Goal: Information Seeking & Learning: Learn about a topic

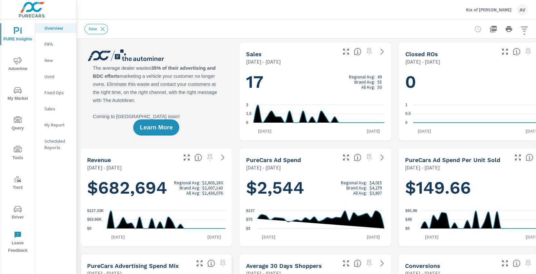
scroll to position [0, 0]
click at [60, 127] on p "My Report" at bounding box center [57, 124] width 27 height 6
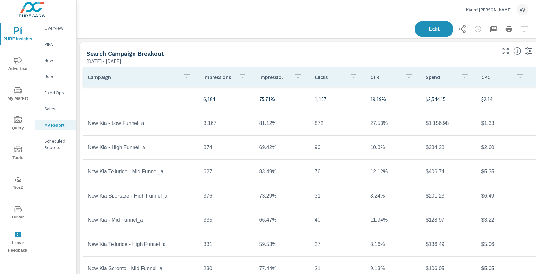
scroll to position [0, 18]
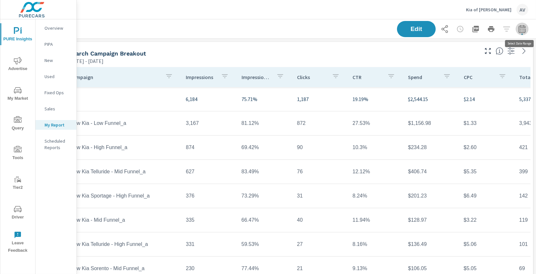
click at [525, 28] on icon "button" at bounding box center [522, 29] width 8 height 8
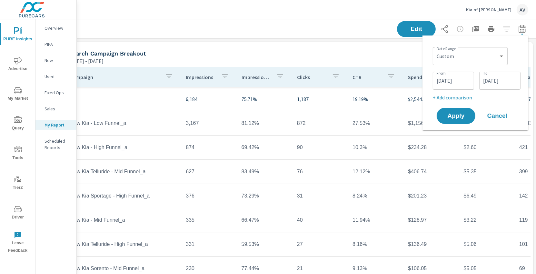
click at [459, 63] on div "Custom Yesterday Last week Last 7 days Last 14 days Last 30 days Last 45 days L…" at bounding box center [469, 56] width 75 height 18
click at [474, 58] on select "Custom [DATE] Last week Last 7 days Last 14 days Last 30 days Last 45 days Last…" at bounding box center [470, 56] width 70 height 13
select select "Month to date"
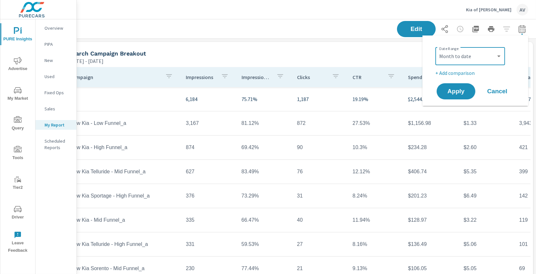
click at [462, 76] on p "+ Add comparison" at bounding box center [476, 73] width 82 height 8
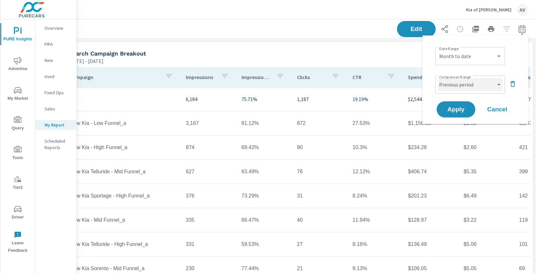
click at [465, 83] on select "Custom Previous period Previous month Previous year" at bounding box center [470, 84] width 64 height 13
select select "Previous month"
click at [459, 111] on span "Apply" at bounding box center [455, 109] width 26 height 6
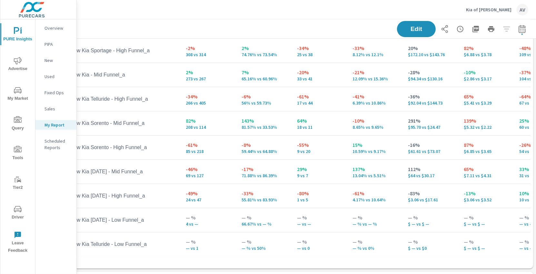
scroll to position [68, 17]
click at [21, 210] on icon "nav menu" at bounding box center [18, 209] width 8 height 6
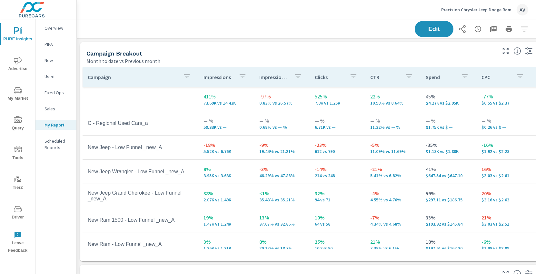
click at [200, 50] on div "Campaign Breakout" at bounding box center [290, 53] width 409 height 7
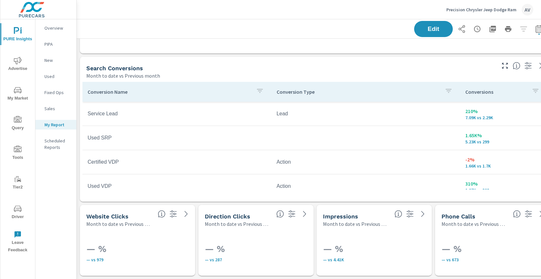
scroll to position [430, 0]
click at [279, 71] on div "Search Conversions" at bounding box center [290, 68] width 409 height 7
click at [229, 80] on div "Conversion Name Conversion Type Conversions Service Lead Lead 210% 7.09K vs 2.2…" at bounding box center [315, 141] width 470 height 122
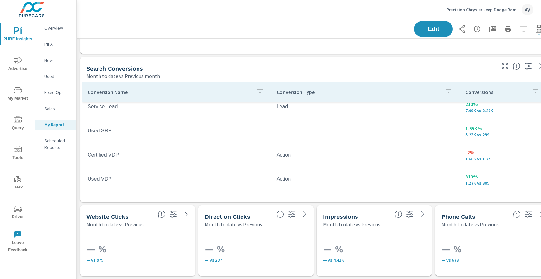
scroll to position [8, 0]
click at [327, 67] on div "Search Conversions" at bounding box center [290, 68] width 409 height 7
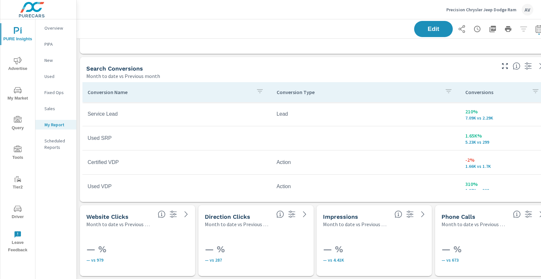
click at [18, 92] on icon "nav menu" at bounding box center [18, 90] width 8 height 6
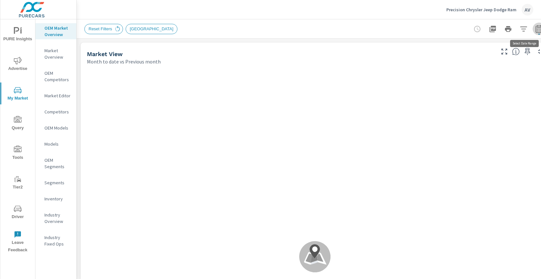
click at [535, 31] on icon "button" at bounding box center [539, 30] width 4 height 3
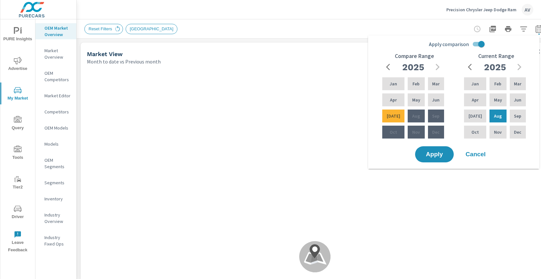
drag, startPoint x: 511, startPoint y: 101, endPoint x: 484, endPoint y: 94, distance: 28.0
click at [490, 95] on div "Jan Feb Mar Apr May Jun Jul Aug Sep Oct Nov Dec" at bounding box center [495, 108] width 64 height 64
click at [480, 114] on div "Jul" at bounding box center [475, 115] width 25 height 15
click at [445, 152] on span "Apply" at bounding box center [434, 154] width 26 height 6
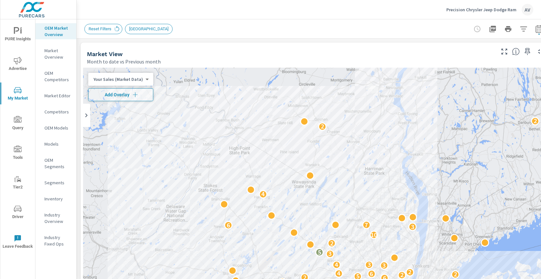
click at [140, 80] on body "PURE Insights Advertise My Market Query Tools Tier2 Driver Leave Feedback OEM M…" at bounding box center [270, 139] width 541 height 279
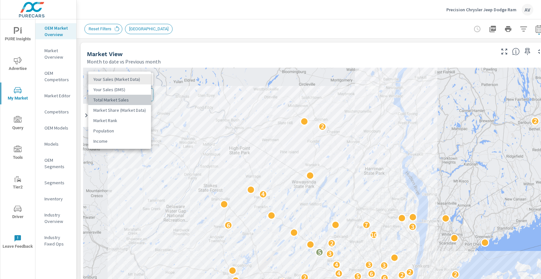
click at [131, 101] on li "Total Market Sales" at bounding box center [119, 100] width 63 height 10
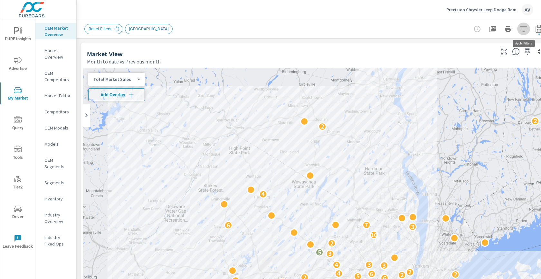
click at [525, 27] on icon "button" at bounding box center [524, 29] width 8 height 8
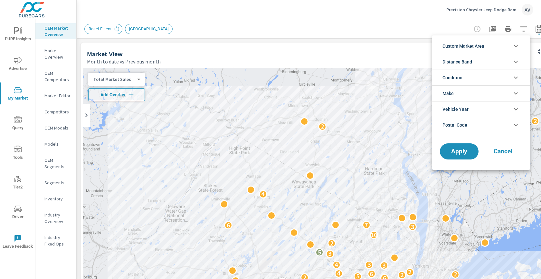
scroll to position [14, 0]
click at [484, 46] on span "Custom Market Area" at bounding box center [464, 45] width 42 height 15
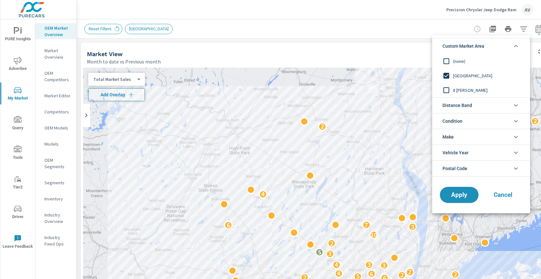
scroll to position [0, 0]
click at [484, 46] on span "Custom Market Area" at bounding box center [464, 45] width 42 height 15
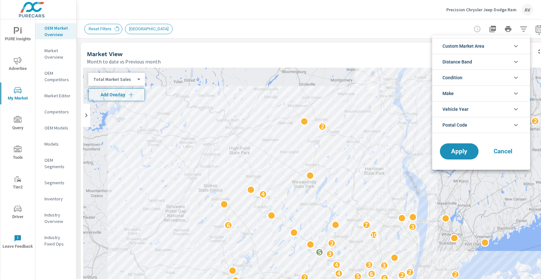
click at [484, 76] on li "Condition" at bounding box center [481, 78] width 98 height 16
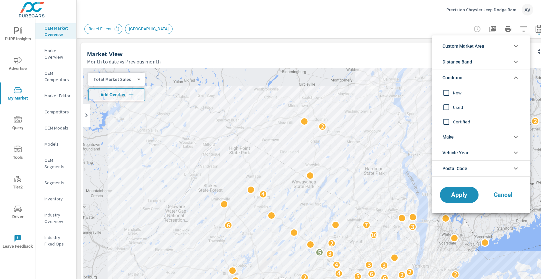
click at [484, 76] on li "Condition" at bounding box center [481, 78] width 98 height 16
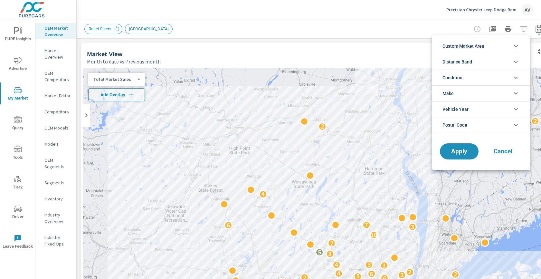
click at [471, 92] on li "Make" at bounding box center [481, 93] width 98 height 16
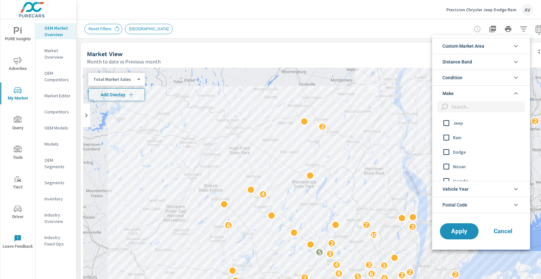
click at [471, 92] on li "Make" at bounding box center [481, 93] width 98 height 16
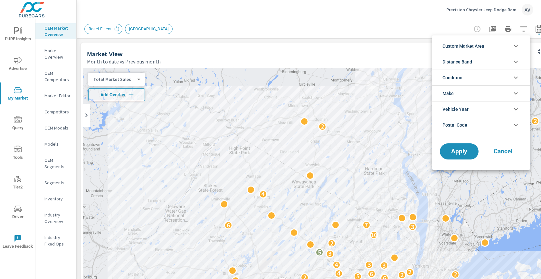
click at [387, 46] on div at bounding box center [270, 139] width 541 height 279
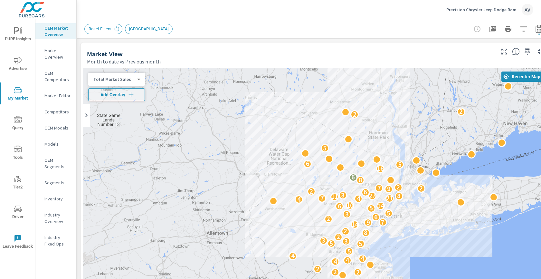
drag, startPoint x: 413, startPoint y: 186, endPoint x: 383, endPoint y: 111, distance: 80.5
click at [383, 111] on div "3 2 2 2 5 3 4 5 5 6 2 2 2 4 4 4 4 5 5 5 3 3 2 8 2 14 9 7 2 6 3 5 5 6 14 10 4 4 …" at bounding box center [315, 247] width 464 height 358
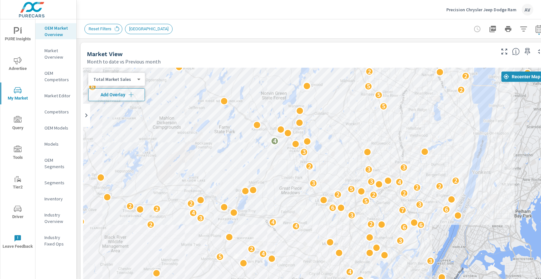
drag, startPoint x: 383, startPoint y: 144, endPoint x: 391, endPoint y: 134, distance: 13.5
click at [391, 134] on div "3 2 2 2 5 2 2 3 3 5 3 3 2 2 2 2 2 3 3 3 4 2 3 6 2 4 3 5 4 2 3 6 4 2 6 2 2 4 3 3…" at bounding box center [315, 247] width 464 height 358
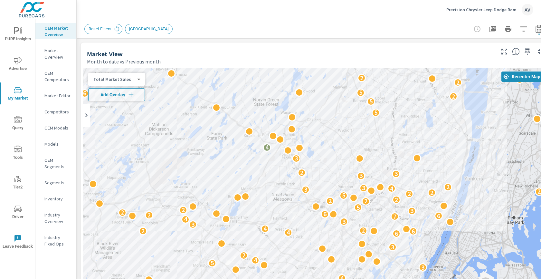
click at [121, 80] on body "PURE Insights Advertise My Market Query Tools Tier2 Driver Leave Feedback OEM M…" at bounding box center [270, 139] width 541 height 279
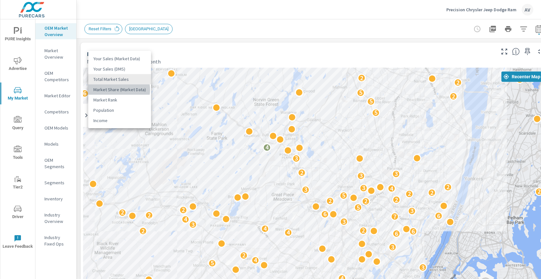
click at [118, 90] on li "Market Share (Market Data)" at bounding box center [119, 89] width 63 height 10
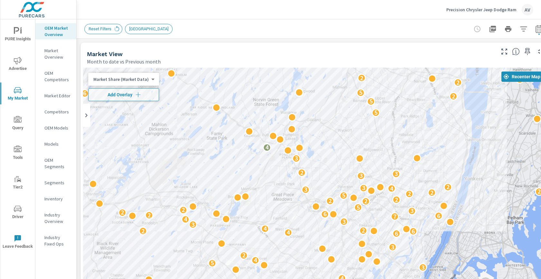
click at [135, 82] on body "PURE Insights Advertise My Market Query Tools Tier2 Driver Leave Feedback OEM M…" at bounding box center [270, 139] width 541 height 279
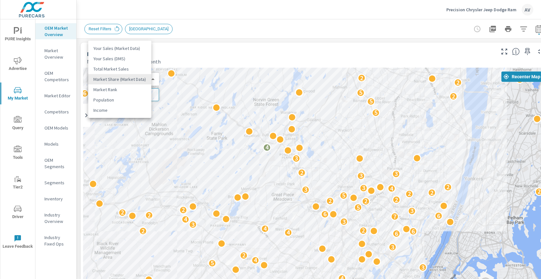
click at [128, 46] on li "Your Sales (Market Data)" at bounding box center [119, 48] width 63 height 10
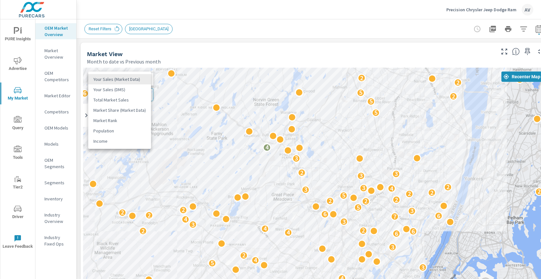
click at [137, 78] on body "PURE Insights Advertise My Market Query Tools Tier2 Driver Leave Feedback OEM M…" at bounding box center [270, 139] width 541 height 279
click at [130, 92] on li "Your Sales (DMS)" at bounding box center [119, 89] width 63 height 10
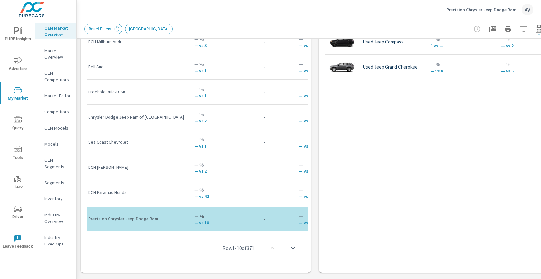
scroll to position [521, 0]
click at [535, 31] on icon "button" at bounding box center [540, 29] width 8 height 8
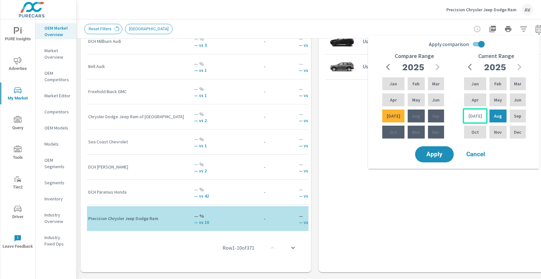
click at [478, 116] on div "[DATE]" at bounding box center [475, 115] width 25 height 15
click at [441, 103] on div "Jun" at bounding box center [436, 99] width 19 height 15
click at [471, 117] on p "[DATE]" at bounding box center [476, 116] width 14 height 6
click at [480, 43] on input "Apply comparison" at bounding box center [481, 44] width 37 height 12
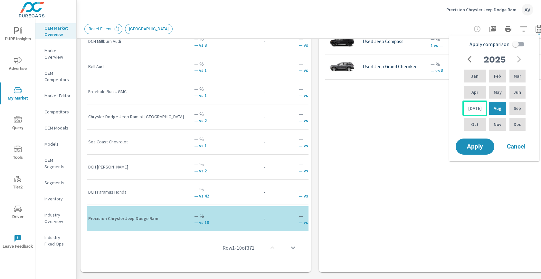
click at [469, 110] on div "[DATE]" at bounding box center [475, 108] width 25 height 15
click at [516, 92] on p "Jun" at bounding box center [517, 92] width 7 height 6
click at [473, 106] on p "[DATE]" at bounding box center [475, 108] width 14 height 6
click at [514, 46] on input "Apply comparison" at bounding box center [515, 44] width 37 height 12
checkbox input "true"
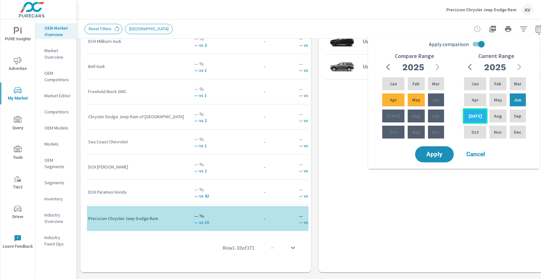
click at [477, 117] on div "[DATE]" at bounding box center [475, 115] width 25 height 15
click at [432, 100] on p "Jun" at bounding box center [435, 100] width 7 height 6
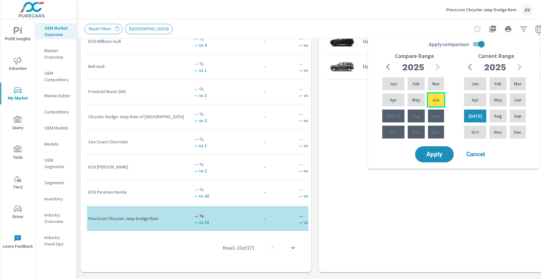
click at [432, 100] on p "Jun" at bounding box center [435, 100] width 7 height 6
click at [434, 155] on span "Apply" at bounding box center [434, 154] width 26 height 6
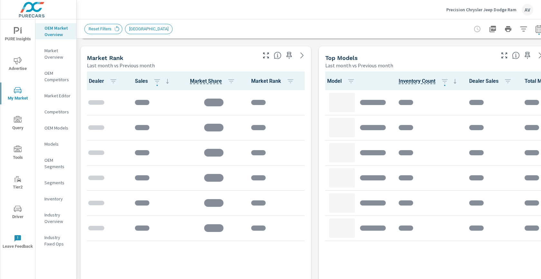
scroll to position [410, 0]
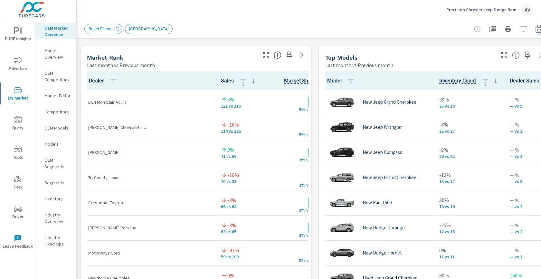
scroll to position [0, 0]
click at [54, 201] on p "Inventory" at bounding box center [57, 199] width 27 height 6
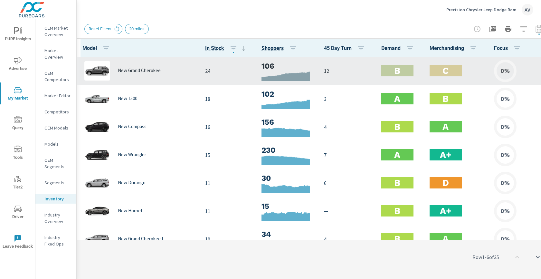
scroll to position [0, 12]
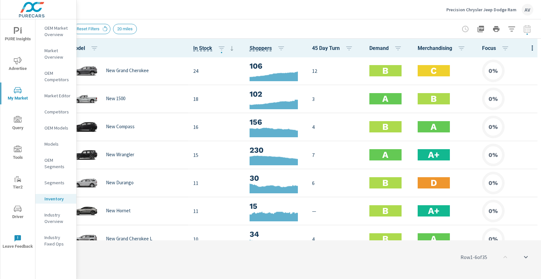
click at [379, 26] on div "Reset Filters 20 miles" at bounding box center [257, 29] width 371 height 10
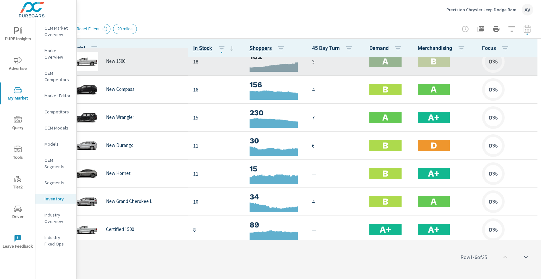
scroll to position [0, 0]
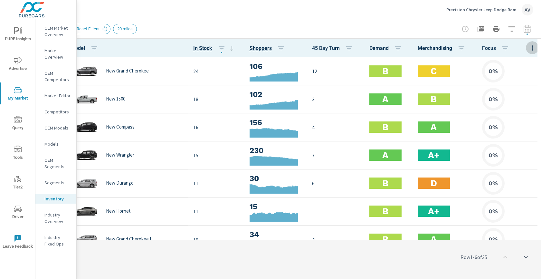
click at [531, 51] on icon "button" at bounding box center [533, 48] width 8 height 8
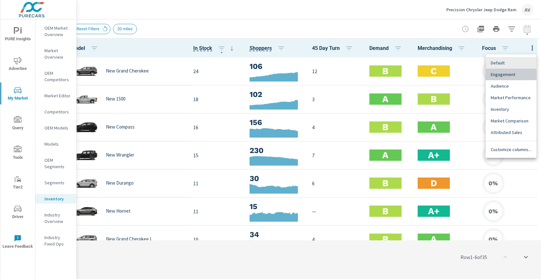
click at [508, 75] on span "Engagement" at bounding box center [511, 74] width 41 height 6
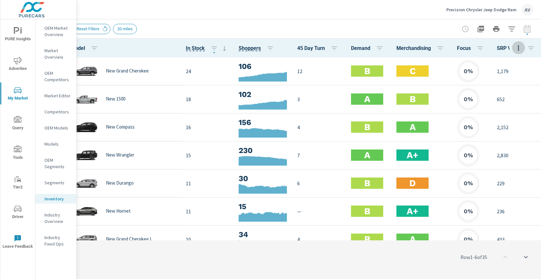
click at [519, 48] on icon "button" at bounding box center [518, 47] width 1 height 5
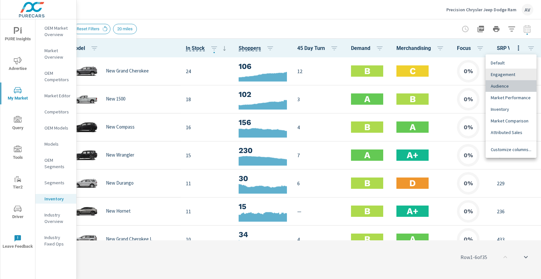
click at [514, 85] on span "Audience" at bounding box center [511, 86] width 41 height 6
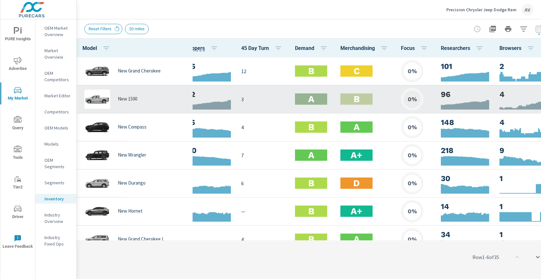
scroll to position [0, 137]
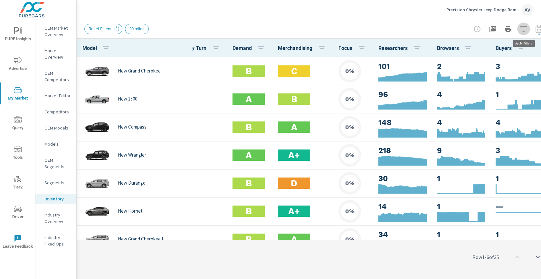
click at [524, 28] on icon "button" at bounding box center [523, 28] width 7 height 5
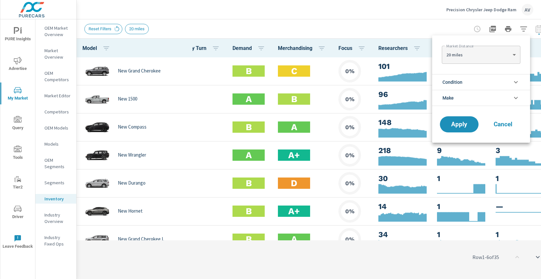
click at [493, 58] on body "PURE Insights Advertise My Market Query Tools Tier2 Driver Leave Feedback OEM M…" at bounding box center [270, 139] width 541 height 279
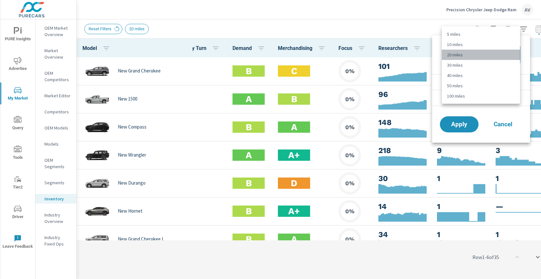
click at [493, 58] on li "20 miles" at bounding box center [481, 55] width 78 height 10
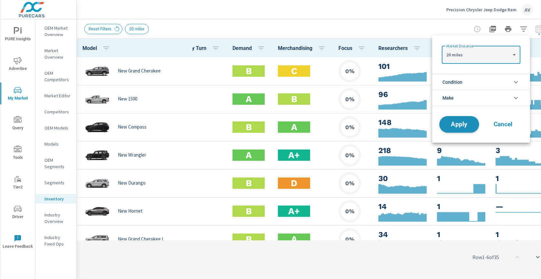
click at [472, 122] on span "Apply" at bounding box center [459, 124] width 26 height 6
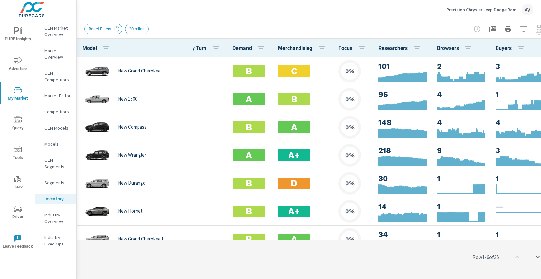
click at [535, 28] on div at bounding box center [508, 29] width 75 height 13
click at [54, 221] on p "Industry Overview" at bounding box center [57, 218] width 27 height 13
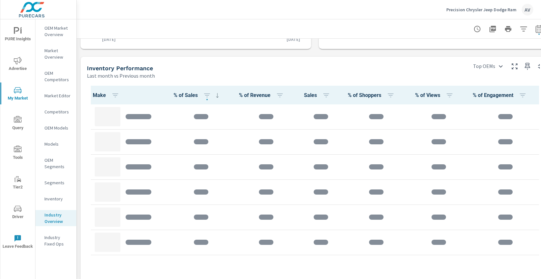
scroll to position [263, 0]
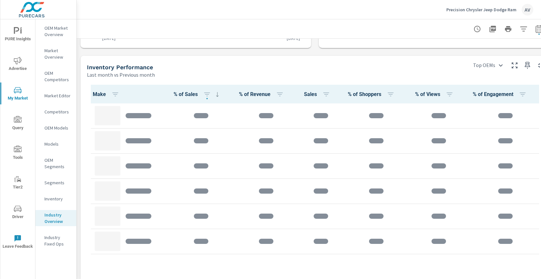
click at [314, 79] on div "Make % of Sales % of Revenue Sales % of Shoppers % of Views % of Engagement" at bounding box center [315, 269] width 469 height 383
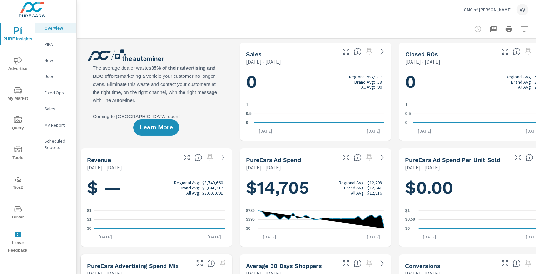
scroll to position [0, 0]
click at [18, 60] on icon "nav menu" at bounding box center [18, 61] width 8 height 8
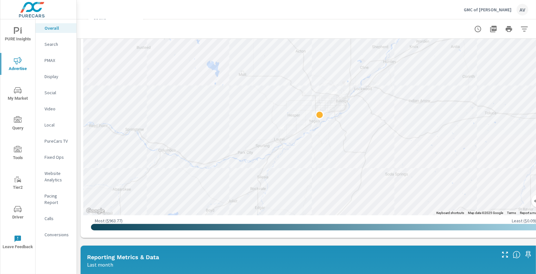
scroll to position [278, 0]
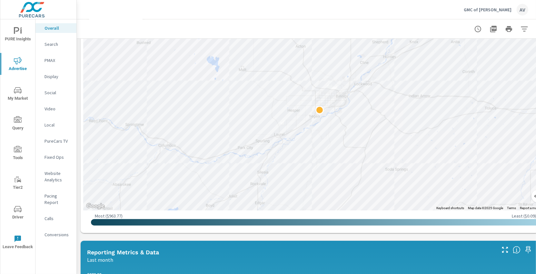
click at [19, 39] on span "PURE Insights" at bounding box center [17, 35] width 31 height 16
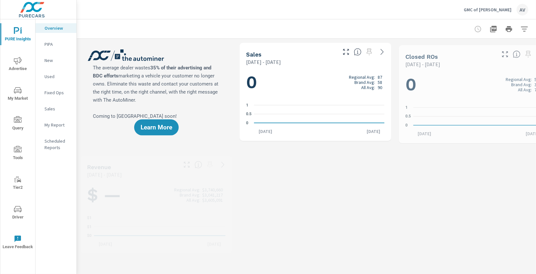
scroll to position [0, 0]
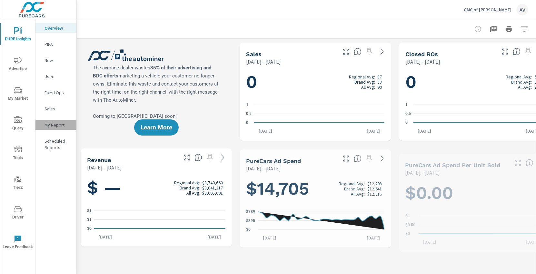
click at [51, 126] on p "My Report" at bounding box center [57, 124] width 27 height 6
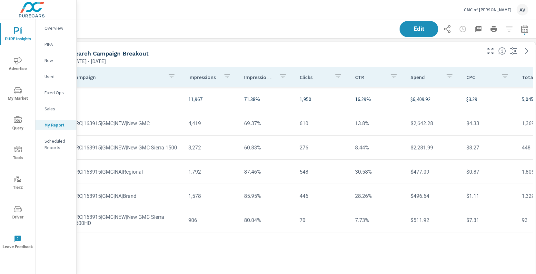
scroll to position [0, 18]
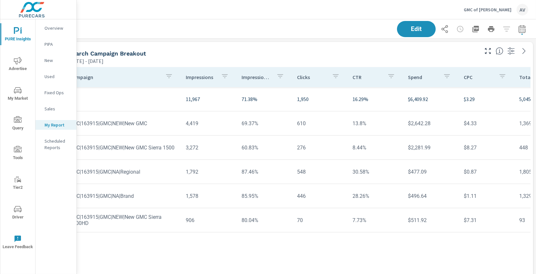
click at [525, 28] on icon "button" at bounding box center [521, 29] width 7 height 8
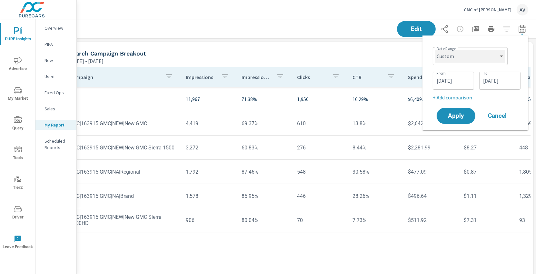
click at [484, 55] on select "Custom [DATE] Last week Last 7 days Last 14 days Last 30 days Last 45 days Last…" at bounding box center [470, 56] width 70 height 13
select select "Month to date"
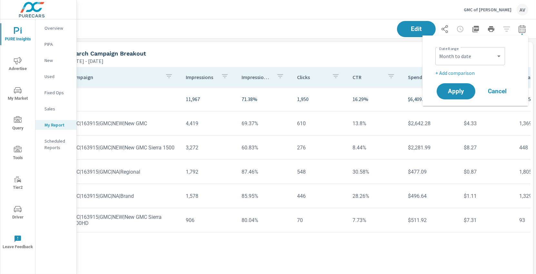
click at [467, 72] on p "+ Add comparison" at bounding box center [476, 73] width 82 height 8
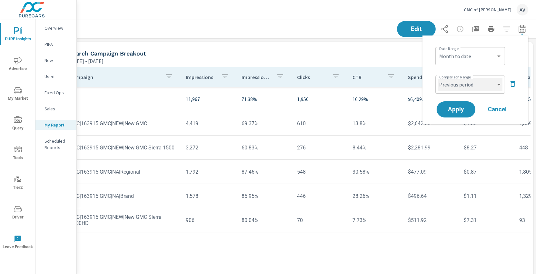
click at [468, 87] on select "Custom Previous period Previous month Previous year" at bounding box center [470, 84] width 64 height 13
select select "Previous month"
click at [460, 106] on span "Apply" at bounding box center [455, 109] width 26 height 6
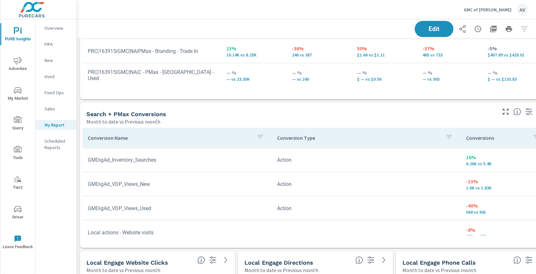
scroll to position [459, 0]
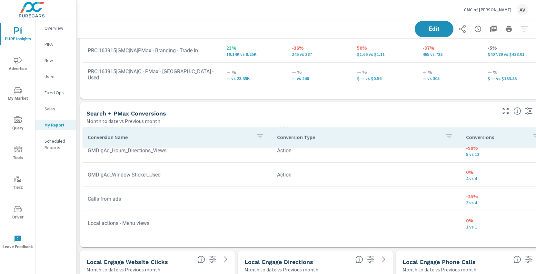
scroll to position [509, 0]
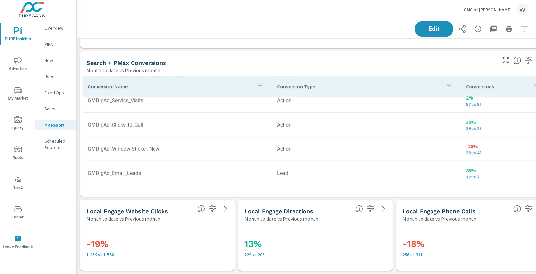
scroll to position [233, 0]
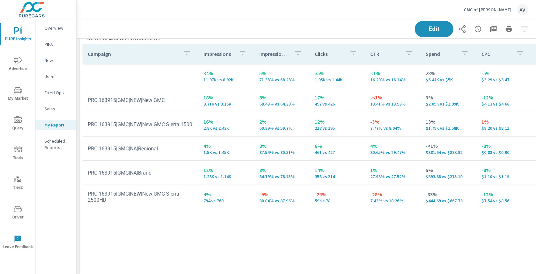
scroll to position [22, 0]
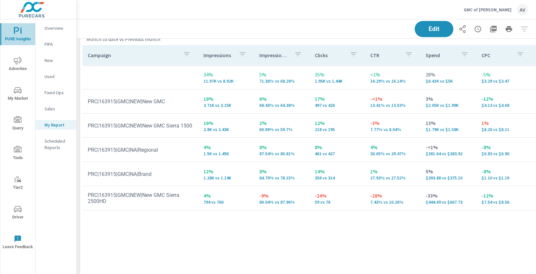
click at [17, 34] on span "PURE Insights" at bounding box center [17, 35] width 31 height 16
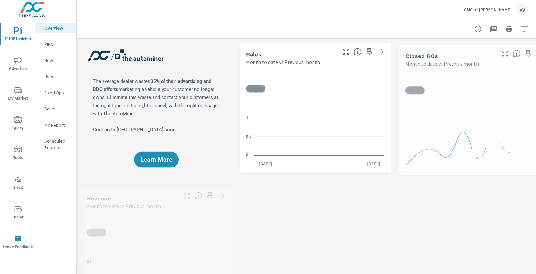
scroll to position [0, 0]
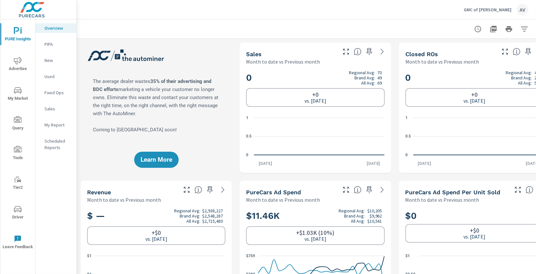
click at [18, 215] on span "Driver" at bounding box center [17, 213] width 31 height 16
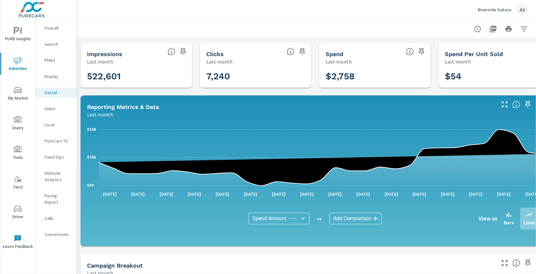
scroll to position [127, 0]
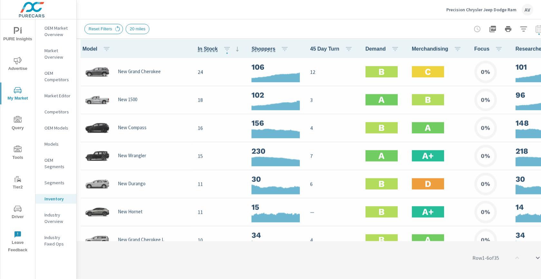
scroll to position [0, 0]
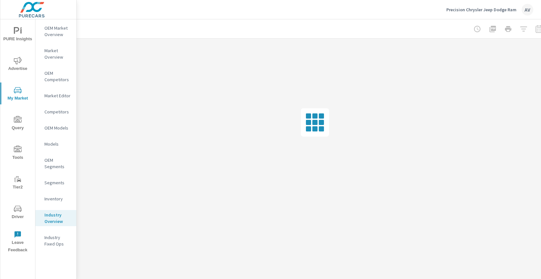
click at [20, 57] on icon "nav menu" at bounding box center [18, 61] width 8 height 8
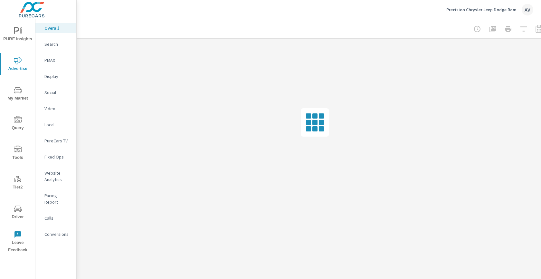
click at [50, 94] on p "Social" at bounding box center [57, 92] width 27 height 6
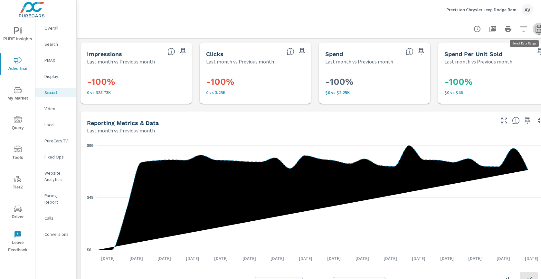
click at [538, 30] on icon "button" at bounding box center [540, 29] width 8 height 8
select select "Last month"
select select "Previous month"
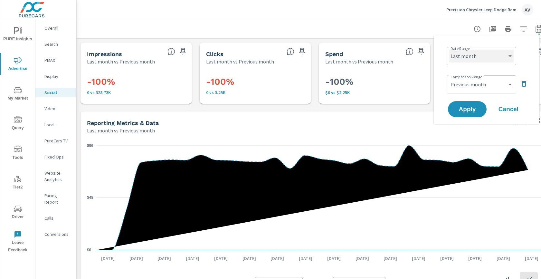
click at [493, 55] on select "Custom [DATE] Last week Last 7 days Last 14 days Last 30 days Last 45 days Last…" at bounding box center [481, 56] width 64 height 13
select select "Last 180 days"
click at [475, 78] on select "Custom Previous period Previous month Previous year" at bounding box center [481, 84] width 64 height 13
select select "Previous period"
click at [475, 110] on span "Apply" at bounding box center [467, 109] width 26 height 6
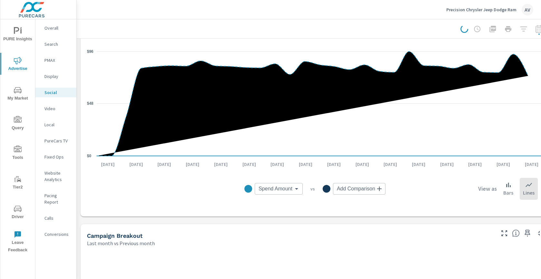
scroll to position [95, 0]
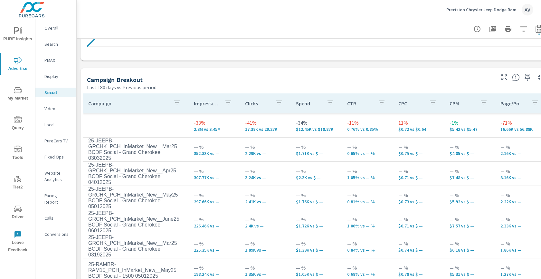
scroll to position [250, 0]
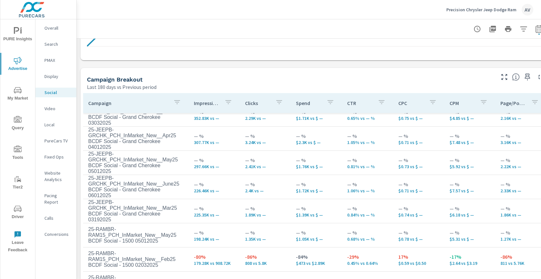
scroll to position [35, 0]
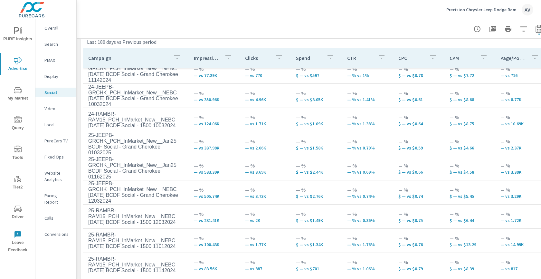
scroll to position [311, 0]
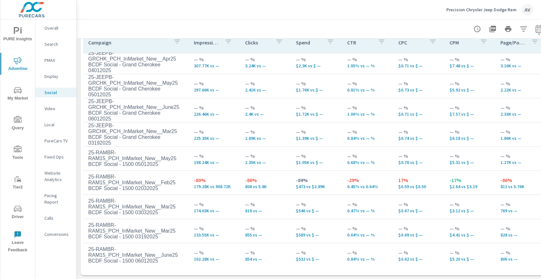
scroll to position [51, 0]
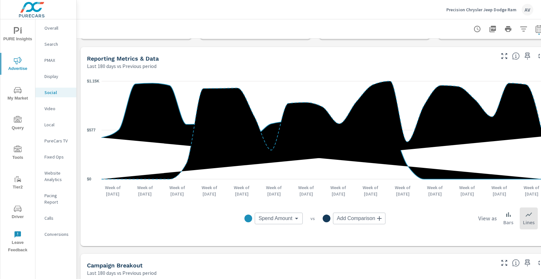
scroll to position [56, 0]
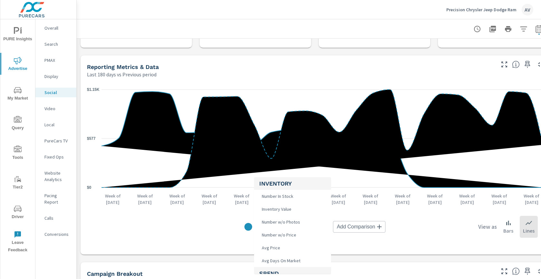
click at [281, 224] on body "PURE Insights Advertise My Market Query Tools Tier2 Driver Leave Feedback Overa…" at bounding box center [270, 139] width 541 height 279
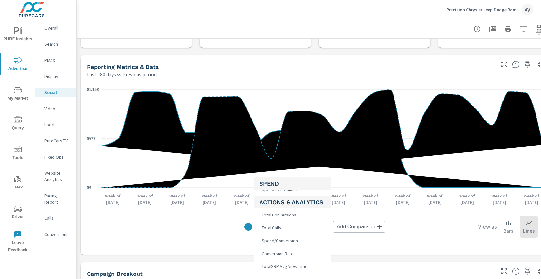
scroll to position [103, 0]
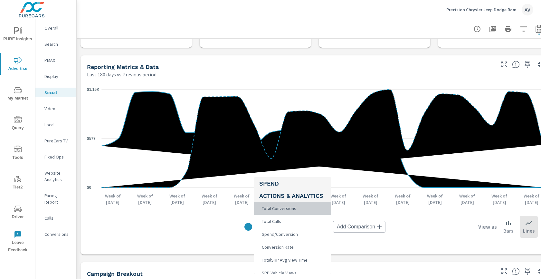
click at [291, 208] on span "Total Conversions" at bounding box center [278, 208] width 38 height 9
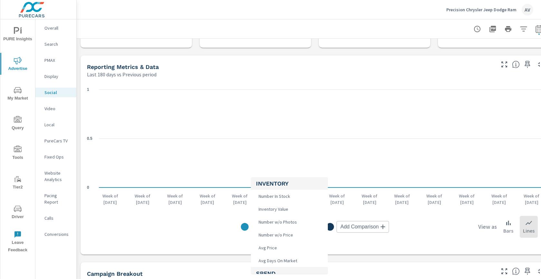
click at [287, 227] on body "PURE Insights Advertise My Market Query Tools Tier2 Driver Leave Feedback Overa…" at bounding box center [270, 139] width 541 height 279
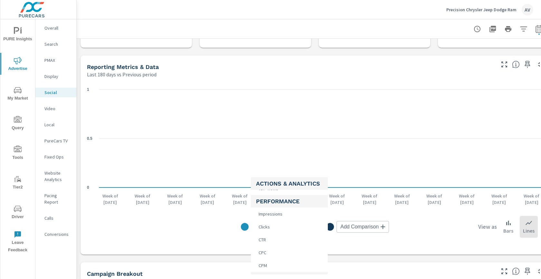
click at [290, 214] on li "Impressions" at bounding box center [289, 214] width 77 height 13
type input "Impressions"
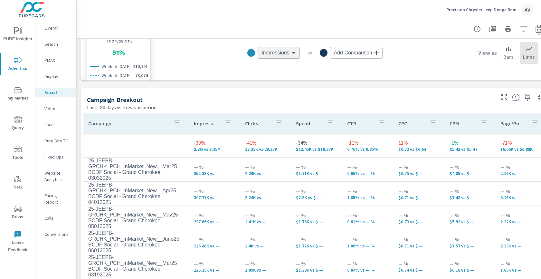
scroll to position [231, 0]
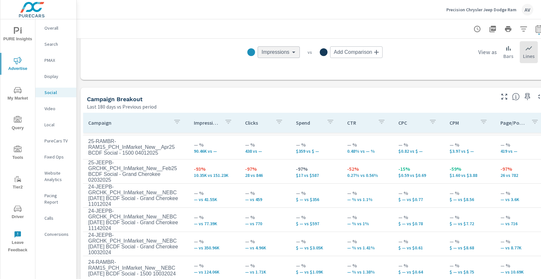
scroll to position [267, 0]
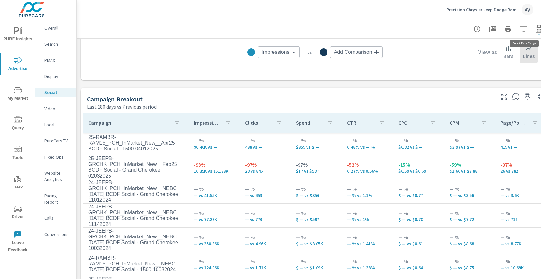
click at [539, 29] on icon "button" at bounding box center [539, 30] width 4 height 3
select select "Last 180 days"
select select "Previous period"
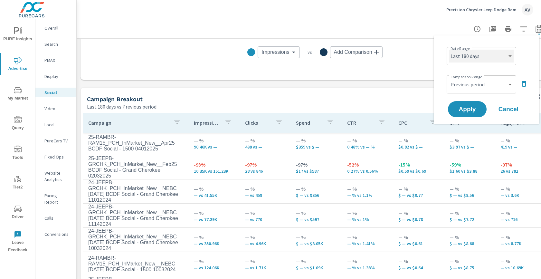
click at [472, 58] on select "Custom [DATE] Last week Last 7 days Last 14 days Last 30 days Last 45 days Last…" at bounding box center [481, 56] width 64 height 13
select select "custom"
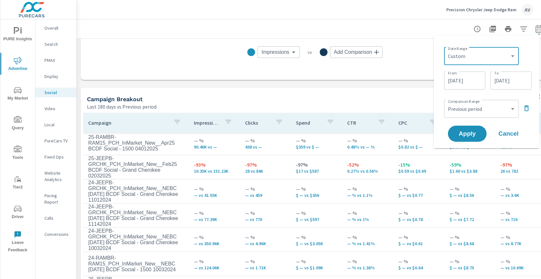
click at [465, 80] on input "[DATE]" at bounding box center [465, 80] width 36 height 13
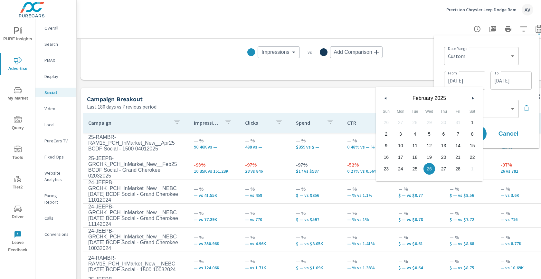
click at [474, 100] on button "button" at bounding box center [473, 98] width 8 height 8
click at [471, 100] on button "button" at bounding box center [473, 98] width 8 height 8
click at [385, 121] on span "1" at bounding box center [386, 122] width 14 height 8
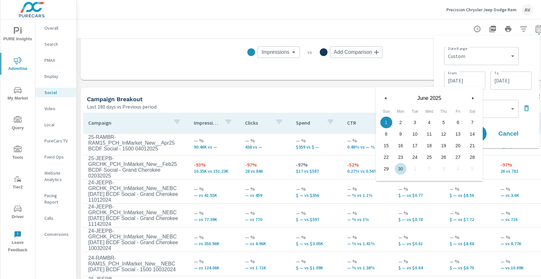
click at [403, 170] on span "30" at bounding box center [401, 169] width 14 height 8
click at [389, 119] on span "1" at bounding box center [386, 122] width 14 height 8
type input "[DATE]"
click at [506, 82] on input "[DATE]" at bounding box center [511, 80] width 36 height 13
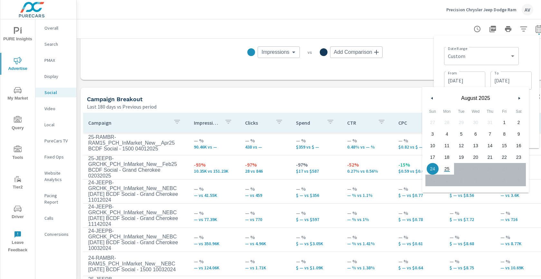
click at [432, 100] on button "button" at bounding box center [433, 98] width 8 height 8
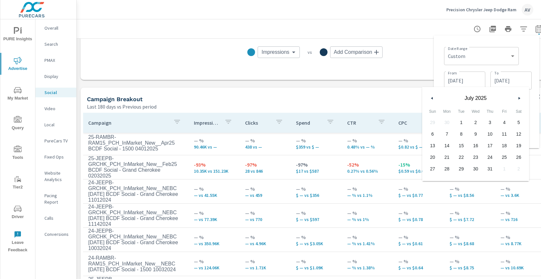
click at [432, 100] on button "button" at bounding box center [433, 98] width 8 height 8
click at [447, 168] on span "30" at bounding box center [447, 169] width 14 height 8
type input "[DATE]"
click at [524, 60] on div "Date Range Custom [DATE] Last week Last 7 days Last 14 days Last 30 days Last 4…" at bounding box center [488, 55] width 88 height 22
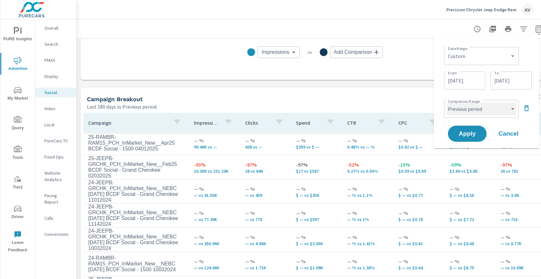
click at [514, 109] on select "Custom Previous period Previous month Previous year" at bounding box center [482, 108] width 70 height 13
select select "Previous month"
click at [470, 135] on span "Apply" at bounding box center [467, 134] width 26 height 6
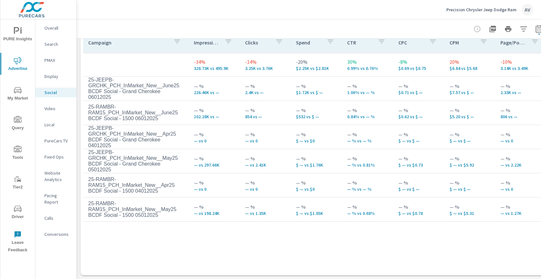
scroll to position [311, 4]
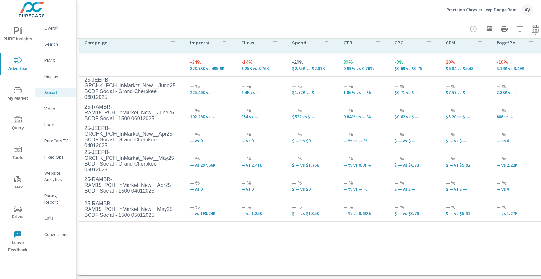
click at [401, 26] on div at bounding box center [311, 28] width 461 height 19
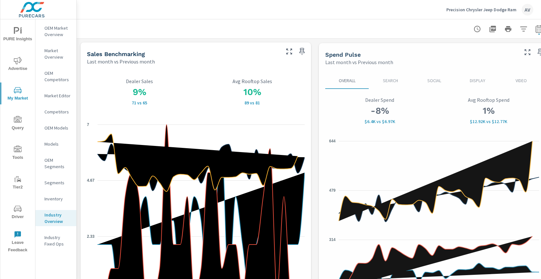
scroll to position [149, 0]
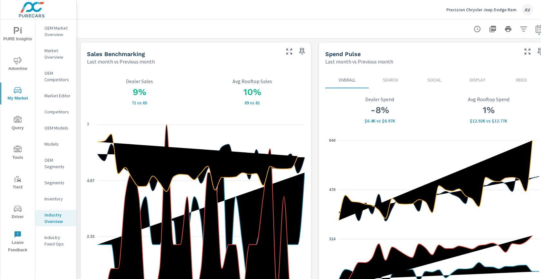
click at [540, 27] on icon "button" at bounding box center [540, 29] width 8 height 8
select select "Last month"
select select "Previous month"
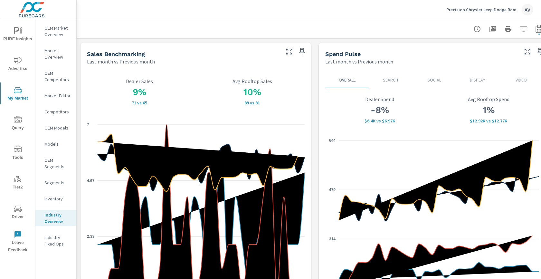
scroll to position [0, 12]
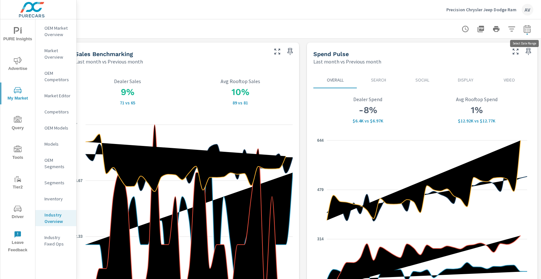
click at [527, 26] on icon "button" at bounding box center [528, 29] width 8 height 8
select select "Last month"
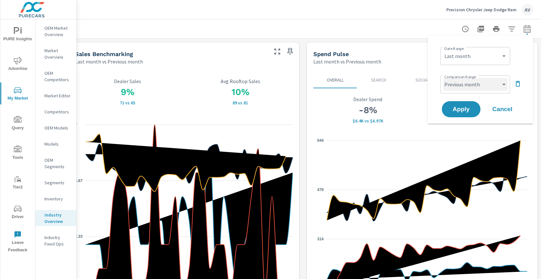
click at [469, 86] on select "Custom Previous period Previous month Previous year" at bounding box center [475, 84] width 64 height 13
click at [479, 85] on select "Custom Previous period Previous month Previous year" at bounding box center [475, 84] width 64 height 13
select select "Previous month"
click at [480, 57] on select "Custom [DATE] Last week Last 7 days Last 14 days Last 30 days Last 45 days Last…" at bounding box center [475, 56] width 64 height 13
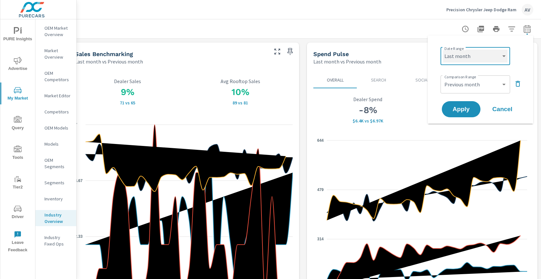
select select "Month to date"
click at [477, 87] on select "Custom Previous period Previous month Previous year" at bounding box center [475, 84] width 64 height 13
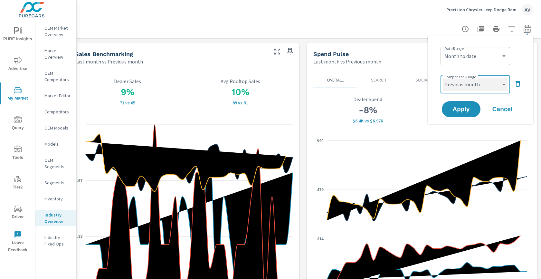
select select "Previous year"
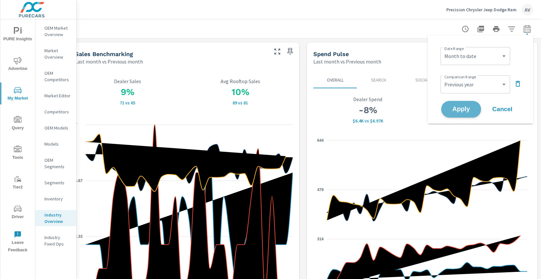
click at [453, 112] on span "Apply" at bounding box center [461, 109] width 26 height 6
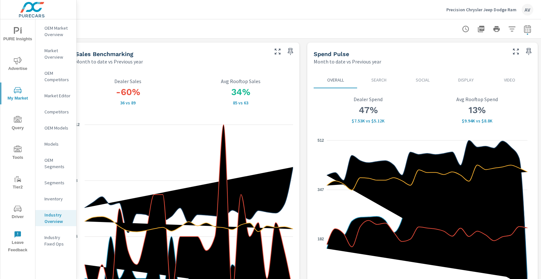
scroll to position [0, 11]
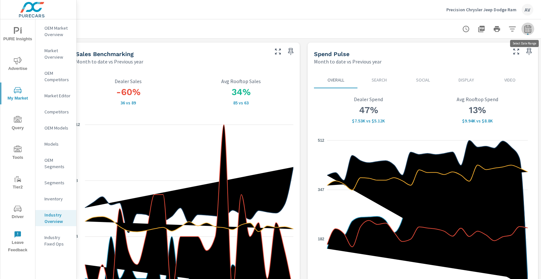
click at [526, 26] on icon "button" at bounding box center [528, 29] width 7 height 8
select select "Month to date"
select select "Previous year"
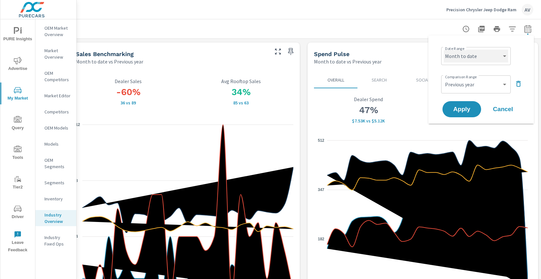
click at [478, 57] on select "Custom [DATE] Last week Last 7 days Last 14 days Last 30 days Last 45 days Last…" at bounding box center [476, 56] width 64 height 13
click at [381, 78] on p "Search" at bounding box center [379, 80] width 33 height 6
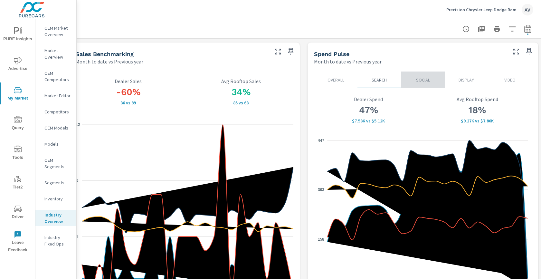
click at [423, 80] on p "Social" at bounding box center [422, 80] width 33 height 6
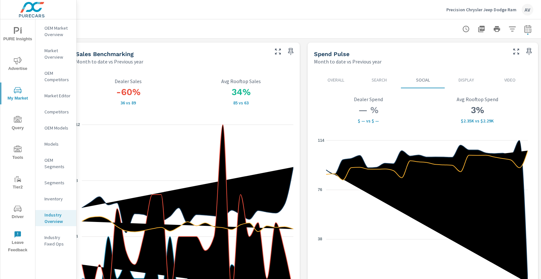
click at [337, 79] on p "Overall" at bounding box center [335, 80] width 33 height 6
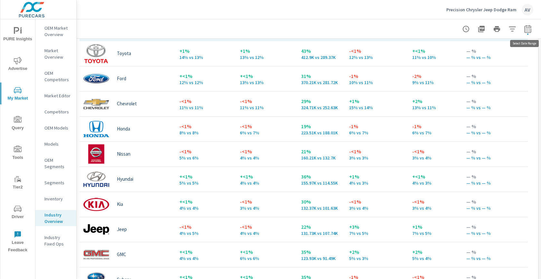
click at [525, 30] on icon "button" at bounding box center [528, 29] width 7 height 8
select select "Month to date"
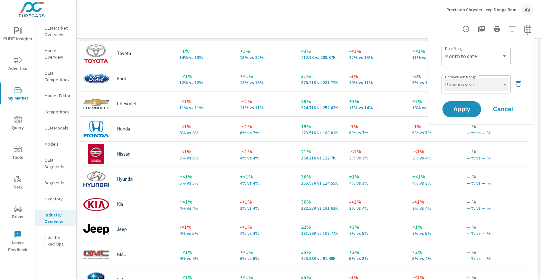
click at [478, 84] on select "Custom Previous period Previous month Previous year" at bounding box center [476, 84] width 64 height 13
click at [478, 87] on select "Custom Previous period Previous month Previous year" at bounding box center [476, 84] width 64 height 13
select select "Previous month"
click at [461, 112] on span "Apply" at bounding box center [462, 109] width 26 height 6
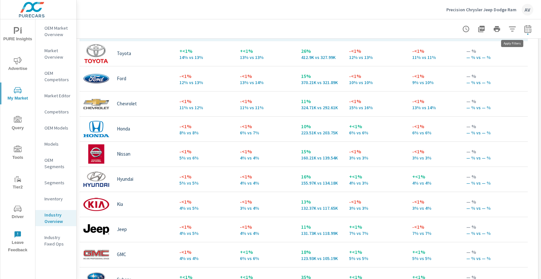
click at [510, 26] on icon "button" at bounding box center [513, 29] width 8 height 8
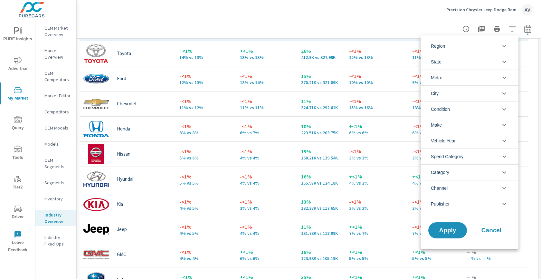
click at [466, 58] on li "State" at bounding box center [470, 62] width 98 height 16
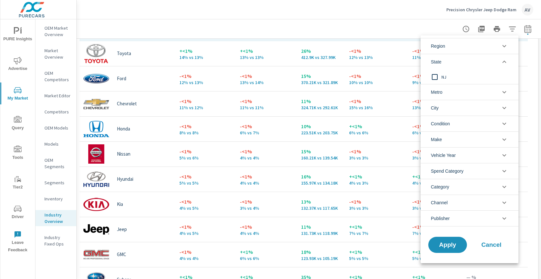
click at [434, 79] on input "filter options" at bounding box center [435, 77] width 14 height 14
click at [455, 140] on li "Make" at bounding box center [470, 139] width 98 height 16
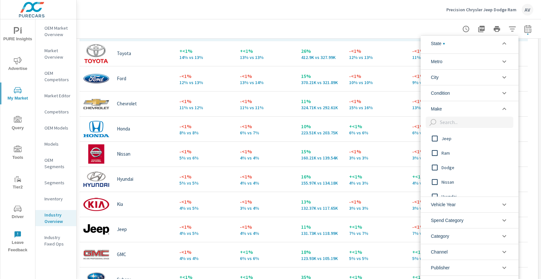
scroll to position [37, 0]
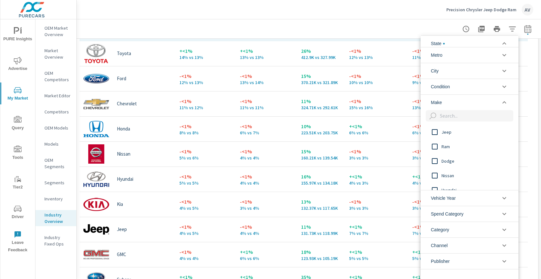
click at [436, 132] on input "filter options" at bounding box center [435, 132] width 14 height 14
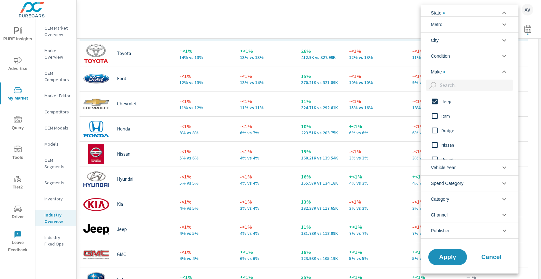
click at [435, 113] on input "filter options" at bounding box center [435, 116] width 14 height 14
click at [435, 129] on input "filter options" at bounding box center [435, 131] width 14 height 14
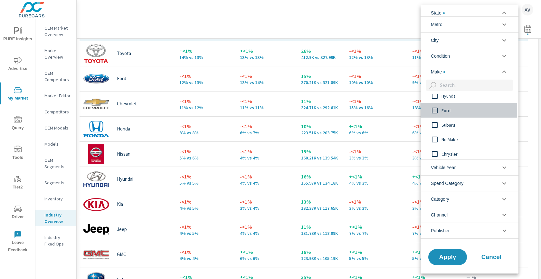
click at [436, 110] on input "filter options" at bounding box center [435, 111] width 14 height 14
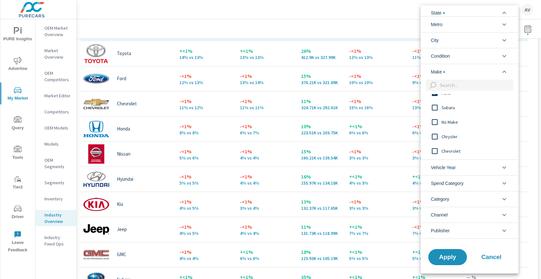
click at [436, 136] on input "filter options" at bounding box center [435, 137] width 14 height 14
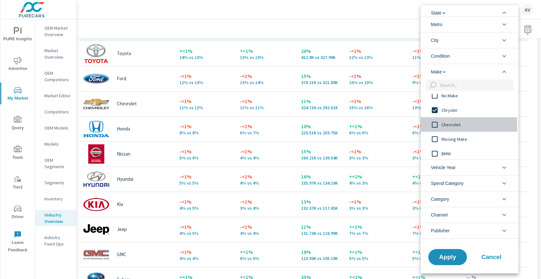
click at [436, 124] on input "filter options" at bounding box center [435, 125] width 14 height 14
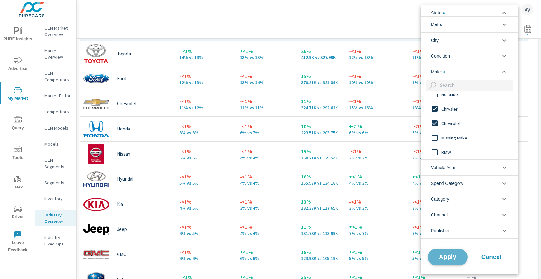
click at [445, 255] on span "Apply" at bounding box center [448, 257] width 26 height 6
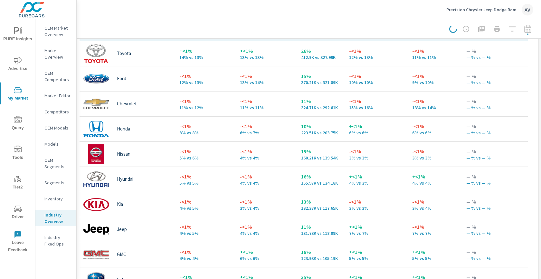
scroll to position [0, 11]
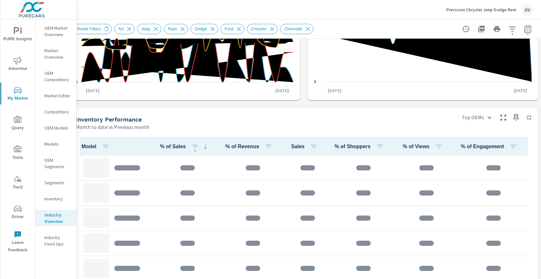
scroll to position [211, 11]
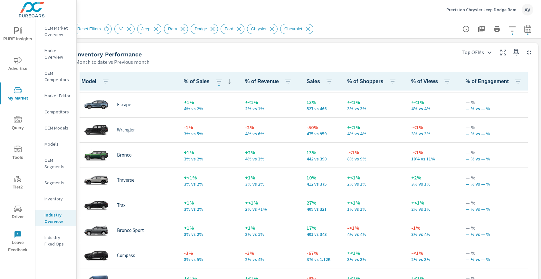
scroll to position [278, 11]
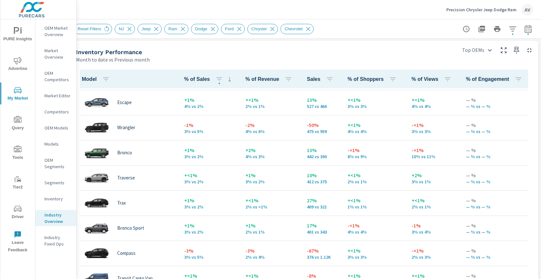
click at [278, 59] on div "Month to date vs Previous month" at bounding box center [264, 60] width 377 height 8
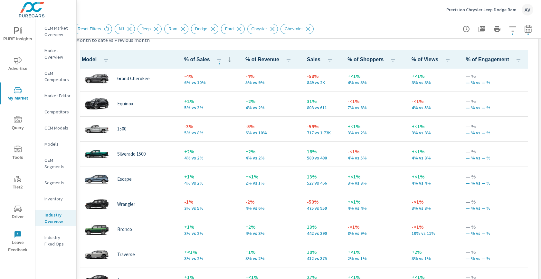
scroll to position [38, 0]
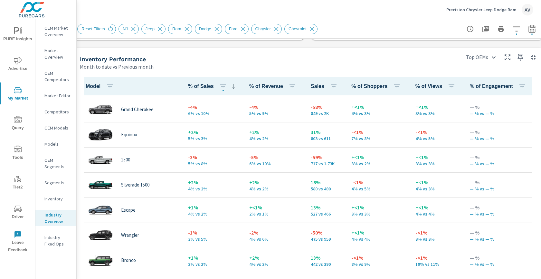
scroll to position [50, 0]
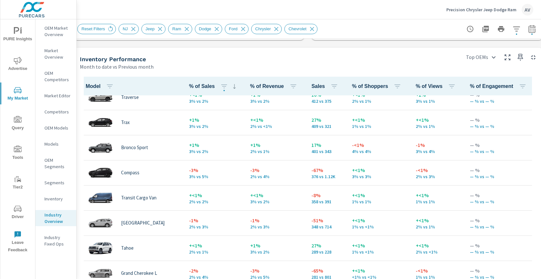
scroll to position [231, 0]
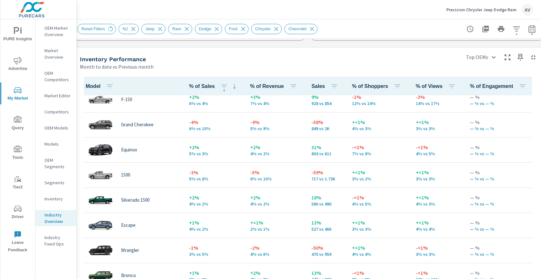
scroll to position [18, 0]
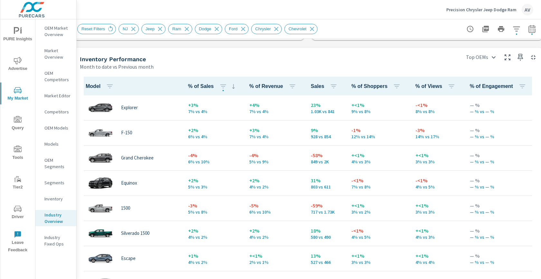
click at [396, 59] on div "Inventory Performance" at bounding box center [268, 58] width 377 height 7
click at [366, 50] on div "Inventory Performance Month to date vs Previous month" at bounding box center [266, 59] width 386 height 23
click at [515, 28] on icon "button" at bounding box center [517, 29] width 8 height 8
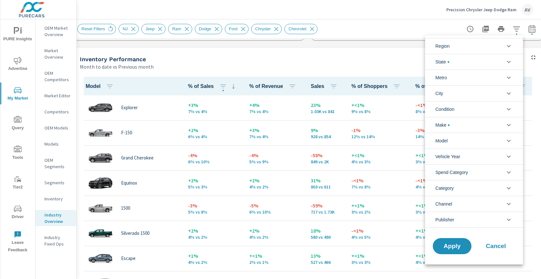
scroll to position [65, 0]
click at [454, 123] on li "Make" at bounding box center [474, 125] width 98 height 16
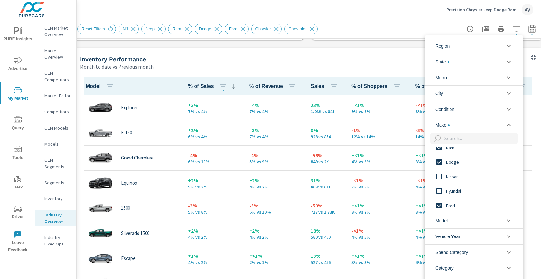
scroll to position [0, 0]
click at [454, 123] on li "Make" at bounding box center [474, 125] width 98 height 16
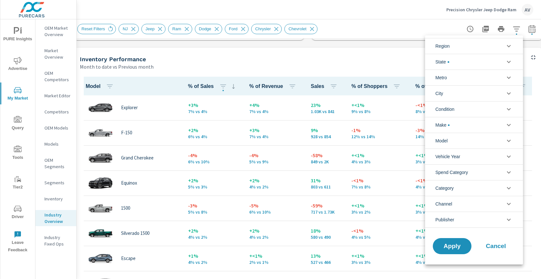
click at [454, 123] on li "Make" at bounding box center [474, 125] width 98 height 16
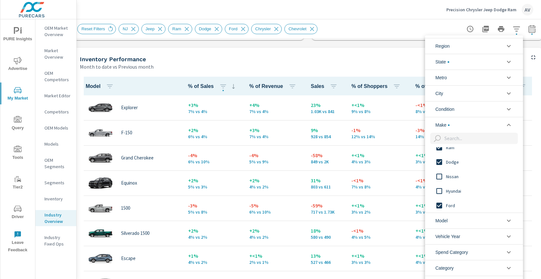
click at [438, 147] on input "filter options" at bounding box center [440, 148] width 14 height 14
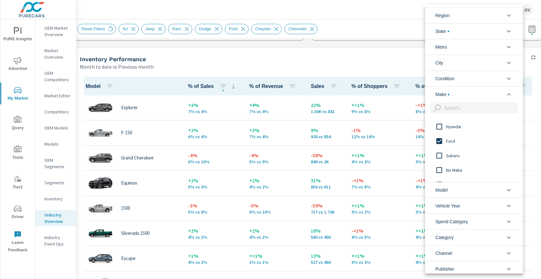
scroll to position [65, 0]
click at [439, 130] on input "filter options" at bounding box center [440, 132] width 14 height 14
click at [439, 172] on input "filter options" at bounding box center [440, 175] width 14 height 14
click at [438, 151] on input "filter options" at bounding box center [440, 153] width 14 height 14
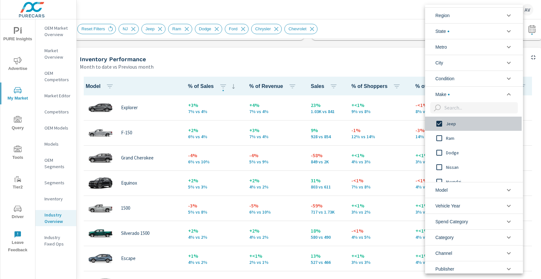
click at [439, 123] on input "filter options" at bounding box center [440, 124] width 14 height 14
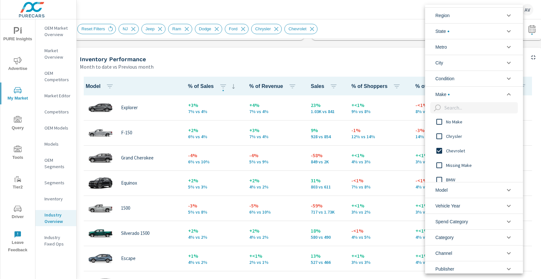
scroll to position [109, 0]
click at [438, 145] on input "filter options" at bounding box center [440, 146] width 14 height 14
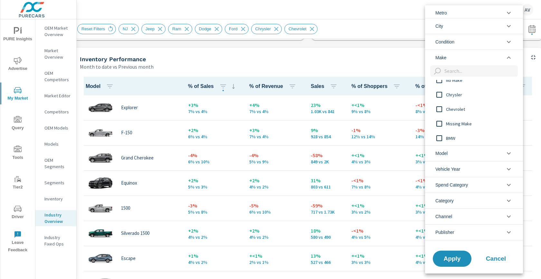
scroll to position [38, 0]
click at [458, 256] on span "Apply" at bounding box center [452, 257] width 26 height 6
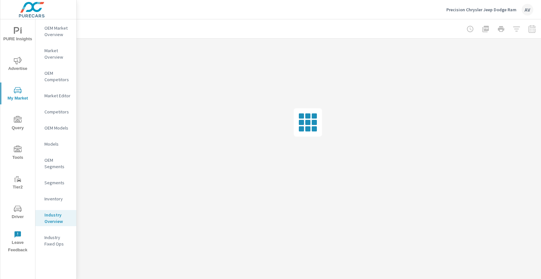
scroll to position [0, 7]
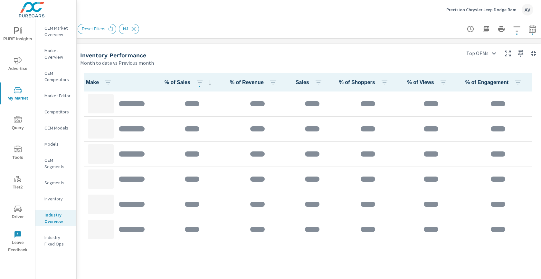
scroll to position [279, 7]
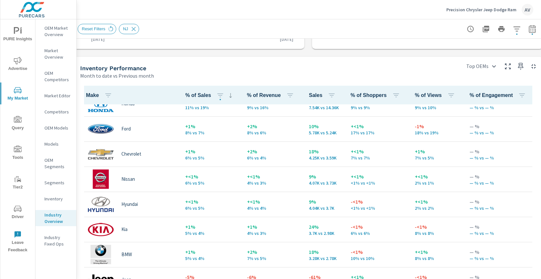
scroll to position [44, 0]
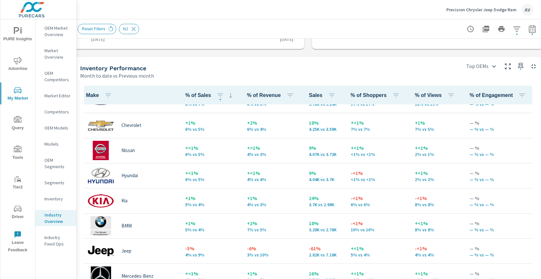
scroll to position [67, 0]
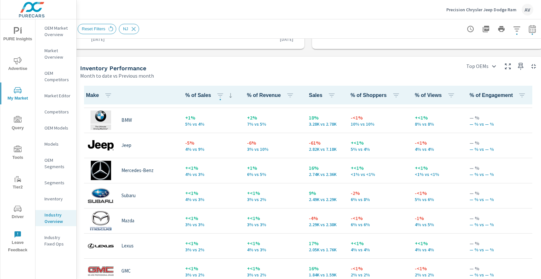
scroll to position [181, 0]
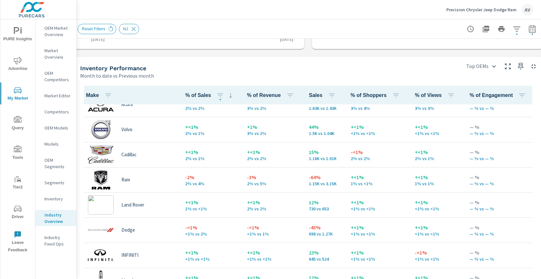
scroll to position [415, 0]
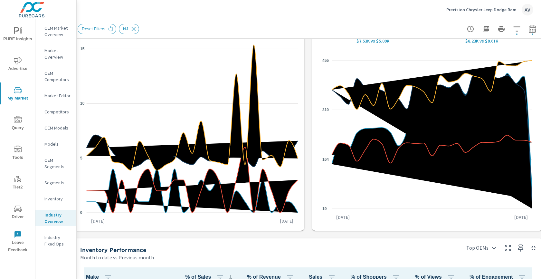
scroll to position [0, 7]
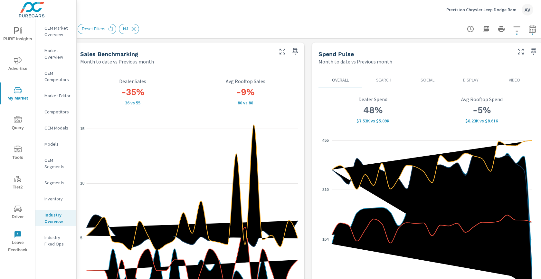
click at [355, 26] on div "Reset Filters NJ" at bounding box center [263, 29] width 371 height 10
click at [517, 27] on icon "button" at bounding box center [517, 29] width 8 height 8
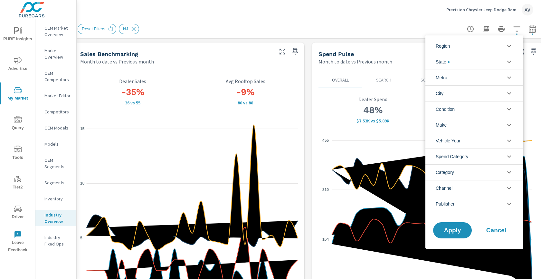
click at [459, 125] on li "Make" at bounding box center [475, 125] width 98 height 16
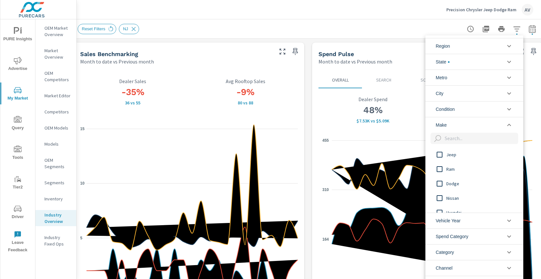
click at [439, 156] on input "filter options" at bounding box center [440, 155] width 14 height 14
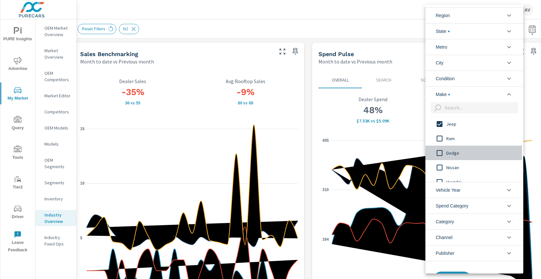
click at [440, 151] on input "filter options" at bounding box center [440, 153] width 14 height 14
click at [439, 139] on input "filter options" at bounding box center [440, 139] width 14 height 14
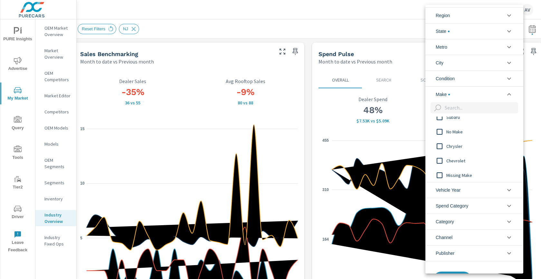
scroll to position [99, 0]
click at [439, 139] on input "filter options" at bounding box center [440, 141] width 14 height 14
click at [441, 153] on input "filter options" at bounding box center [440, 156] width 14 height 14
click at [441, 153] on input "filter options" at bounding box center [440, 154] width 14 height 14
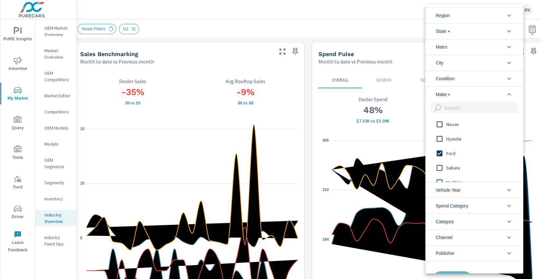
click at [452, 271] on button "Apply" at bounding box center [453, 279] width 40 height 17
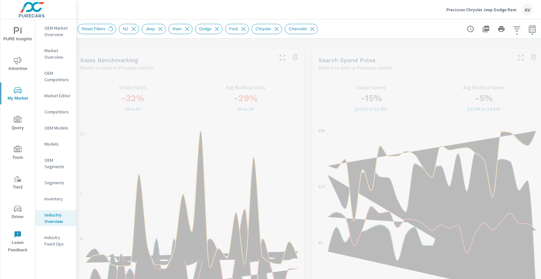
scroll to position [149, 0]
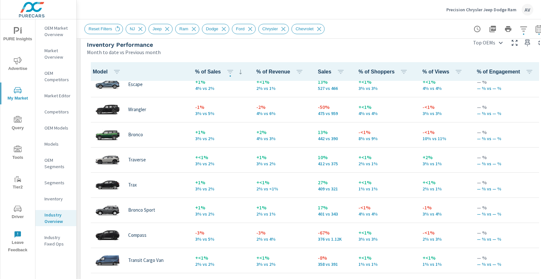
scroll to position [168, 0]
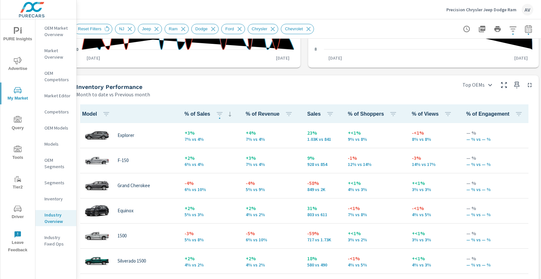
scroll to position [234, 0]
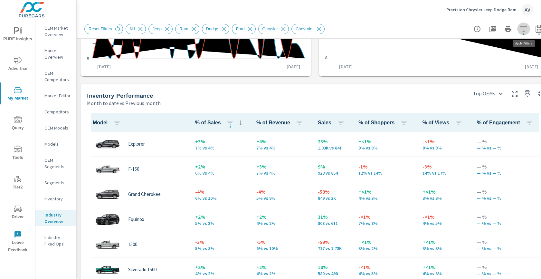
click at [521, 27] on icon "button" at bounding box center [524, 29] width 8 height 8
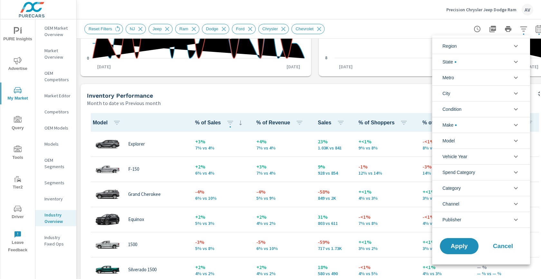
scroll to position [22, 0]
click at [462, 127] on li "Make" at bounding box center [481, 125] width 98 height 16
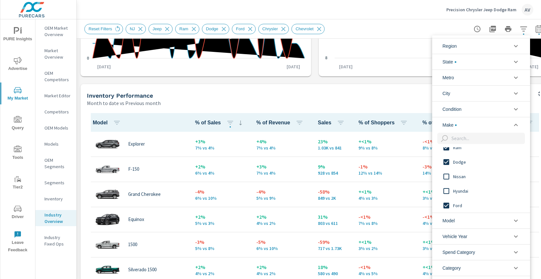
scroll to position [0, 0]
click at [447, 154] on input "filter options" at bounding box center [447, 155] width 14 height 14
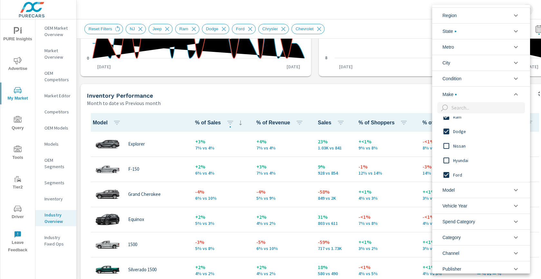
scroll to position [22, 0]
click at [447, 116] on input "filter options" at bounding box center [447, 117] width 14 height 14
click at [448, 127] on input "filter options" at bounding box center [447, 132] width 14 height 14
click at [448, 172] on input "filter options" at bounding box center [447, 175] width 14 height 14
click at [447, 168] on input "filter options" at bounding box center [447, 171] width 14 height 14
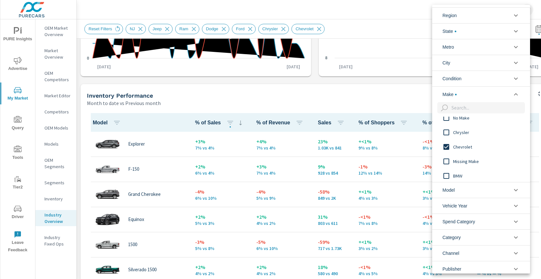
scroll to position [109, 0]
click at [446, 146] on input "filter options" at bounding box center [447, 146] width 14 height 14
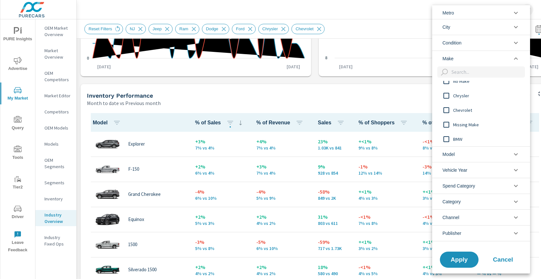
scroll to position [38, 0]
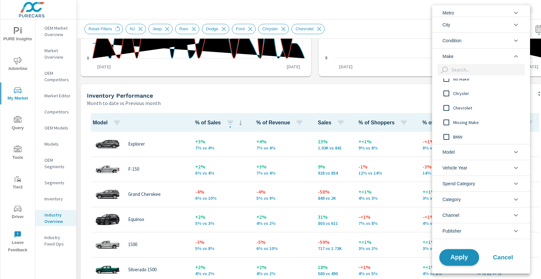
click at [465, 257] on span "Apply" at bounding box center [459, 257] width 26 height 6
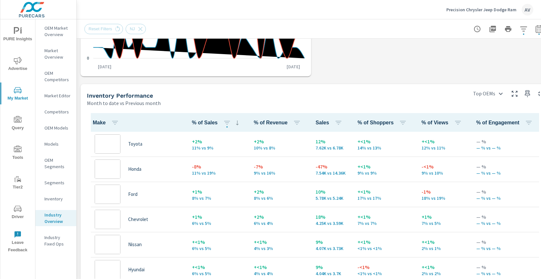
scroll to position [23, 0]
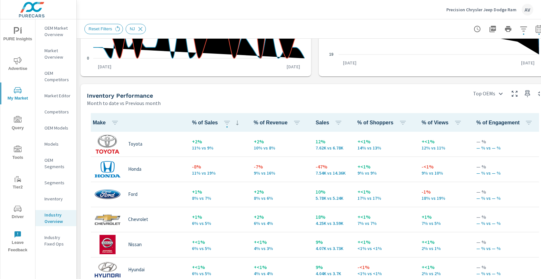
click at [343, 99] on div "Month to date vs Previous month" at bounding box center [275, 103] width 377 height 8
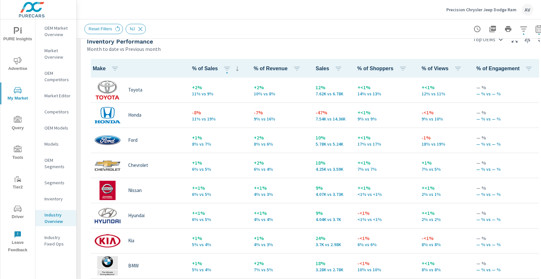
scroll to position [0, 0]
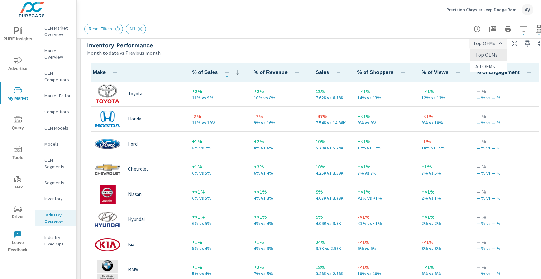
click at [491, 45] on body "PURE Insights Advertise My Market Query Tools Tier2 Driver Leave Feedback OEM M…" at bounding box center [270, 139] width 541 height 279
click at [484, 65] on li "All OEMs" at bounding box center [488, 67] width 37 height 12
type input "All OEMs"
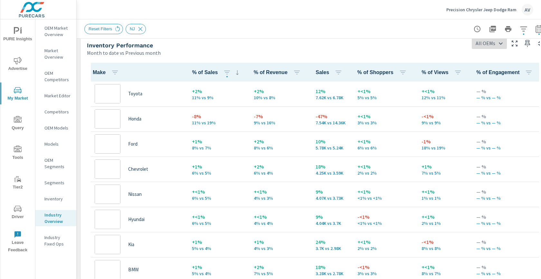
scroll to position [0, 0]
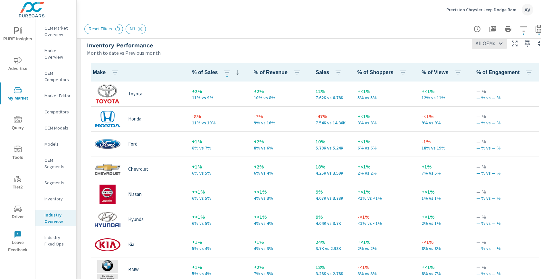
click at [360, 29] on div "Reset Filters NJ" at bounding box center [269, 29] width 371 height 10
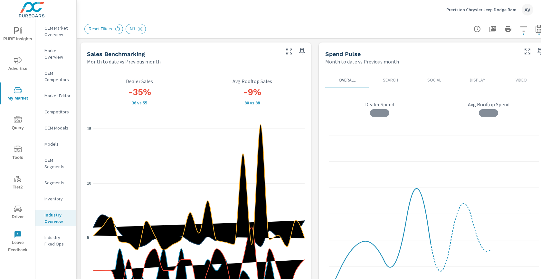
scroll to position [0, 0]
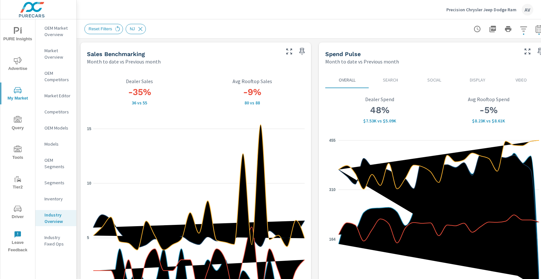
scroll to position [0, 0]
click at [19, 34] on icon "nav menu" at bounding box center [18, 31] width 8 height 8
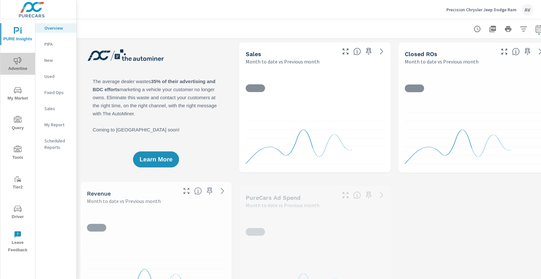
click at [16, 59] on icon "nav menu" at bounding box center [18, 61] width 8 height 8
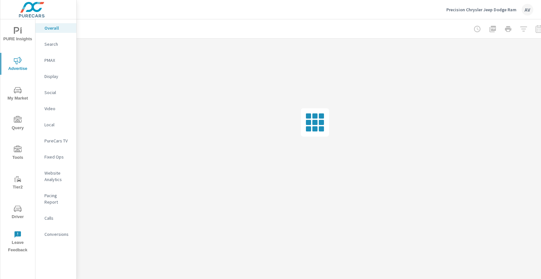
click at [21, 93] on icon "nav menu" at bounding box center [18, 90] width 8 height 6
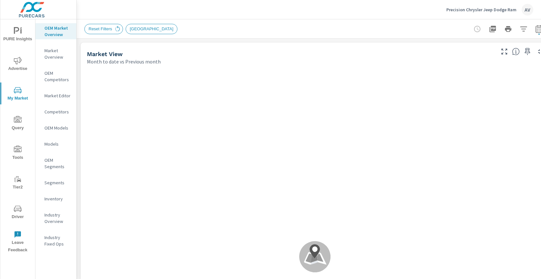
scroll to position [0, 0]
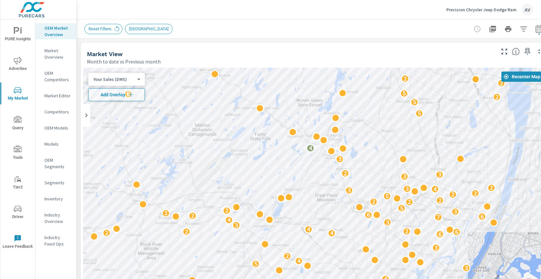
drag, startPoint x: 396, startPoint y: 133, endPoint x: 441, endPoint y: 134, distance: 45.8
click at [441, 134] on div "3 2 2 2 5 2 2 3 3 5 3 3 2 2 2 2 2 3 3 3 4 2 3 6 2 4 3 5 4 2 3 6 4 2 6 2 2 4 3 3…" at bounding box center [315, 247] width 464 height 358
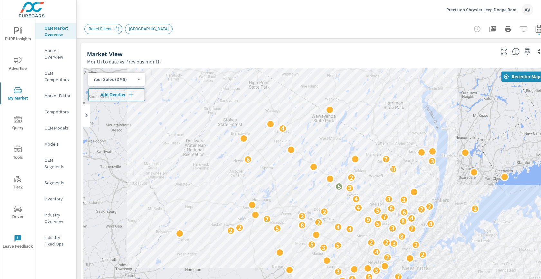
drag, startPoint x: 441, startPoint y: 109, endPoint x: 401, endPoint y: 153, distance: 60.0
click at [401, 153] on div "2 2 2 2 5 2 4 3 3 2 5 2 2 2 2 3 4 4 4 2 4 2 3 6 2 2 6 4 5 7 3 3 2 2 4 3 5 2 5 3…" at bounding box center [315, 247] width 464 height 358
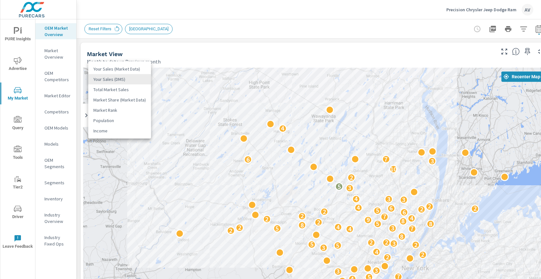
click at [122, 81] on body "PURE Insights Advertise My Market Query Tools Tier2 Driver Leave Feedback OEM M…" at bounding box center [270, 139] width 541 height 279
click at [117, 100] on li "Market Share (Market Data)" at bounding box center [119, 100] width 63 height 10
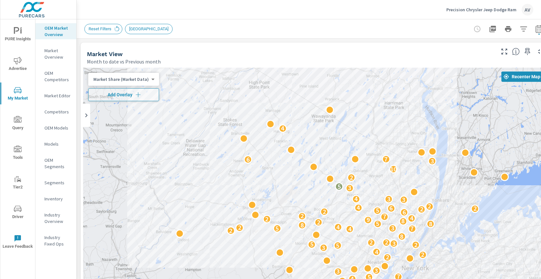
click at [143, 80] on body "PURE Insights Advertise My Market Query Tools Tier2 Driver Leave Feedback OEM M…" at bounding box center [270, 139] width 541 height 279
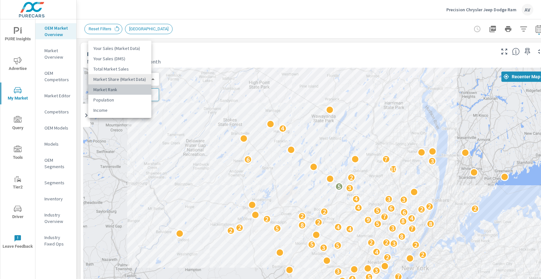
click at [140, 91] on li "Market Rank" at bounding box center [119, 89] width 63 height 10
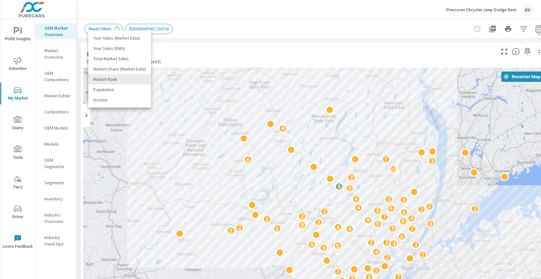
click at [139, 79] on body "PURE Insights Advertise My Market Query Tools Tier2 Driver Leave Feedback OEM M…" at bounding box center [270, 139] width 541 height 279
click at [136, 90] on li "Population" at bounding box center [119, 89] width 63 height 10
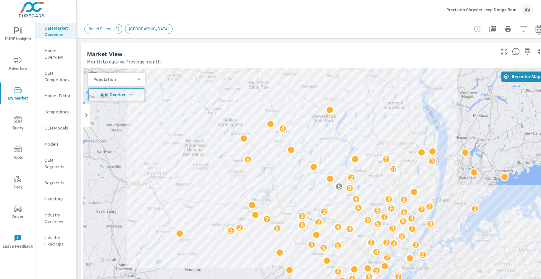
click at [136, 82] on div "Population 5 ​" at bounding box center [116, 79] width 57 height 13
click at [136, 80] on body "PURE Insights Advertise My Market Query Tools Tier2 Driver Leave Feedback OEM M…" at bounding box center [270, 139] width 541 height 279
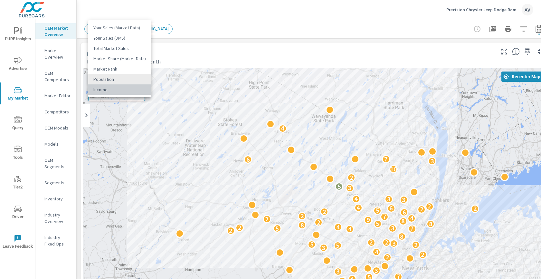
click at [133, 92] on li "Income" at bounding box center [119, 89] width 63 height 10
click at [133, 78] on body "PURE Insights Advertise My Market Query Tools Tier2 Driver Leave Feedback OEM M…" at bounding box center [270, 139] width 541 height 279
click at [134, 16] on li "Your Sales (Market Data)" at bounding box center [119, 17] width 63 height 10
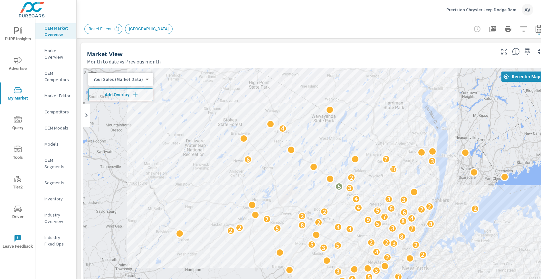
click at [120, 80] on body "PURE Insights Advertise My Market Query Tools Tier2 Driver Leave Feedback OEM M…" at bounding box center [270, 139] width 541 height 279
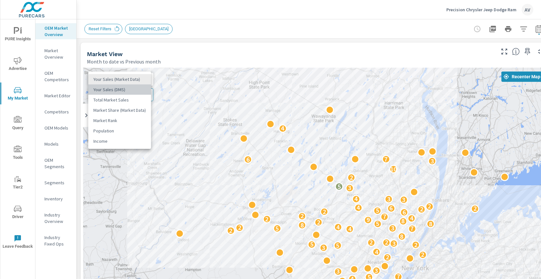
click at [120, 92] on li "Your Sales (DMS)" at bounding box center [119, 89] width 63 height 10
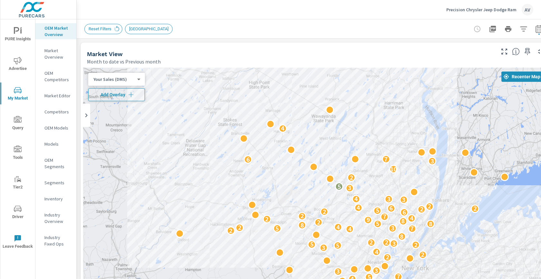
click at [137, 92] on span "Add Overlay" at bounding box center [116, 95] width 51 height 6
click at [137, 92] on body "PURE Insights Advertise My Market Query Tools Tier2 Driver Leave Feedback OEM M…" at bounding box center [270, 139] width 541 height 279
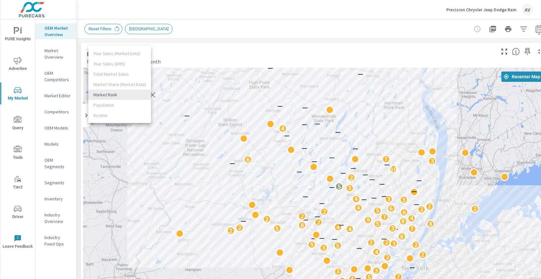
click at [152, 93] on div at bounding box center [270, 139] width 541 height 279
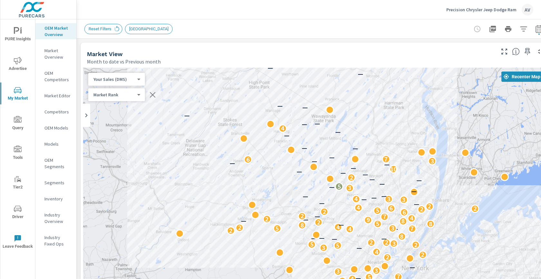
click at [152, 95] on icon "button" at bounding box center [152, 94] width 5 height 5
click at [131, 96] on icon "button" at bounding box center [131, 95] width 6 height 6
click at [152, 94] on icon "button" at bounding box center [153, 95] width 8 height 8
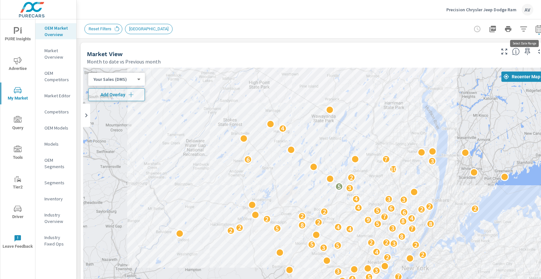
click at [538, 29] on icon "button" at bounding box center [539, 30] width 4 height 3
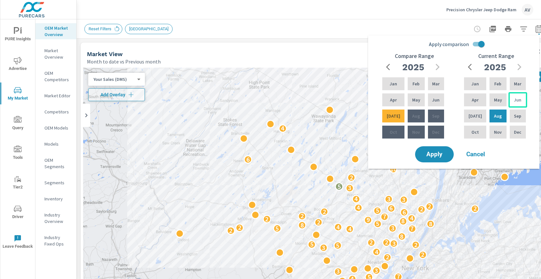
click at [514, 99] on p "Jun" at bounding box center [517, 100] width 7 height 6
click at [497, 110] on div "Aug" at bounding box center [497, 115] width 19 height 15
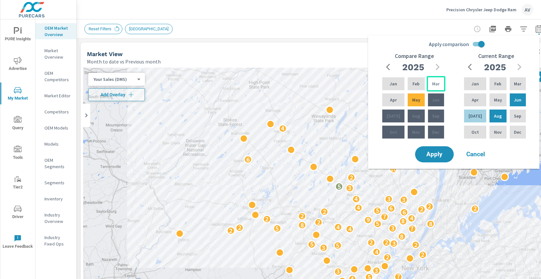
click at [432, 85] on p "Mar" at bounding box center [435, 84] width 7 height 6
click at [412, 98] on p "May" at bounding box center [416, 100] width 8 height 6
click at [440, 159] on button "Apply" at bounding box center [435, 154] width 40 height 17
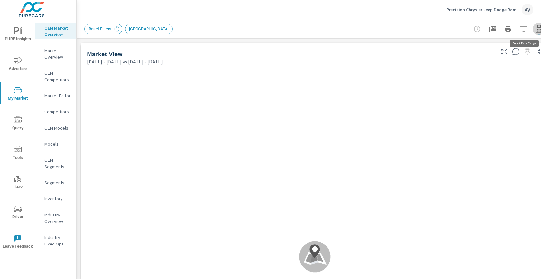
click at [536, 31] on icon "button" at bounding box center [539, 29] width 7 height 8
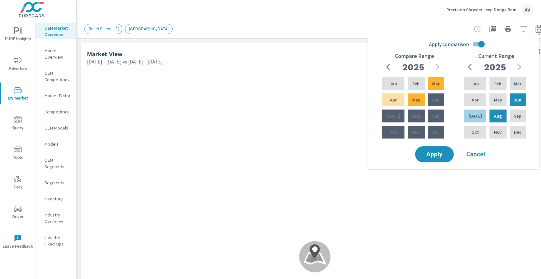
click at [479, 154] on span "Cancel" at bounding box center [476, 154] width 26 height 6
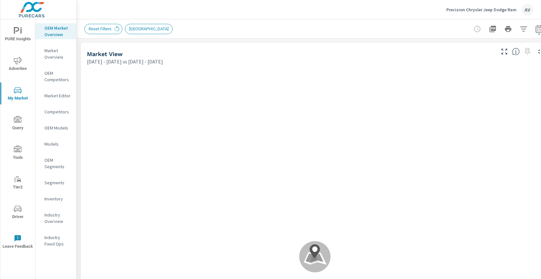
click at [82, 55] on div "Market View [DATE] - [DATE] vs [DATE] - [DATE]" at bounding box center [289, 54] width 416 height 23
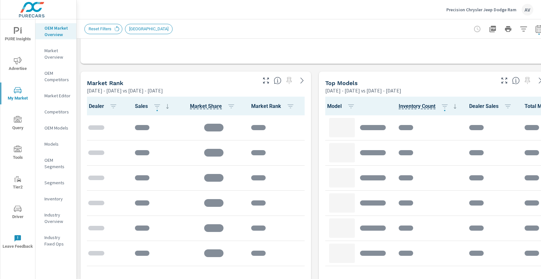
scroll to position [394, 0]
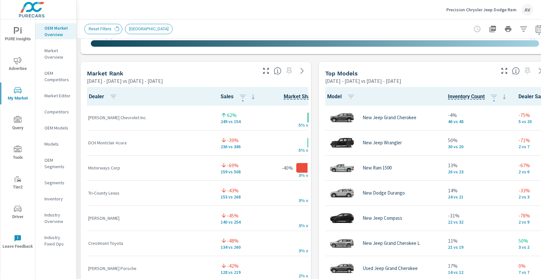
scroll to position [0, 0]
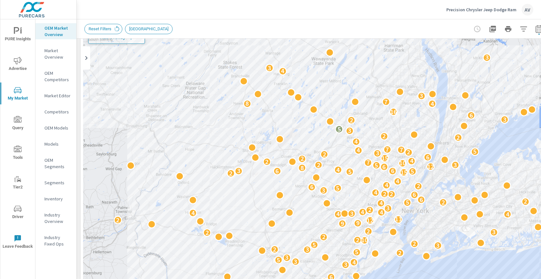
scroll to position [57, 0]
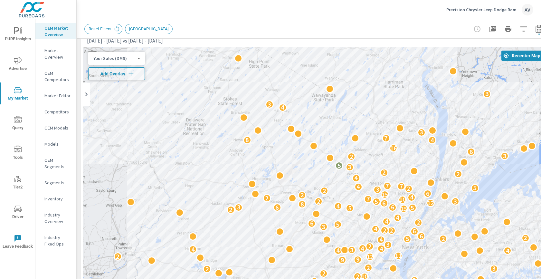
scroll to position [22, 0]
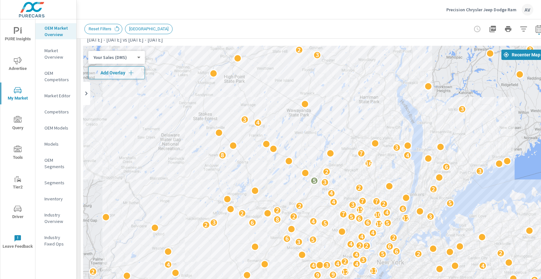
drag, startPoint x: 333, startPoint y: 108, endPoint x: 308, endPoint y: 125, distance: 29.9
click at [308, 125] on div "2 2 4 3 3 5 3 2 2 7 2 4 4 2 3 2 6 2 2 5 5 5 7 3 2 7 4 3 2 4 3 3 2 2 2 6 7 6 3 4…" at bounding box center [315, 225] width 464 height 358
click at [538, 29] on icon "button" at bounding box center [540, 29] width 8 height 8
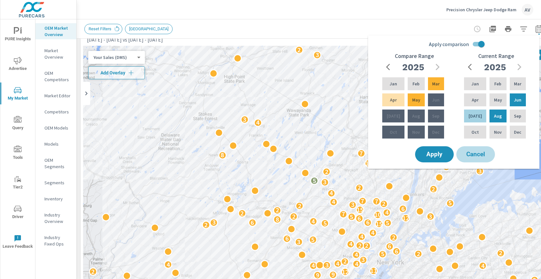
click at [475, 152] on span "Cancel" at bounding box center [476, 154] width 26 height 6
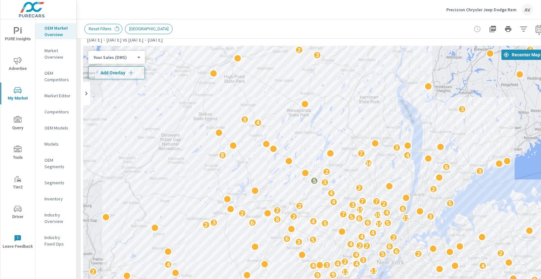
click at [61, 53] on p "Market Overview" at bounding box center [57, 53] width 27 height 13
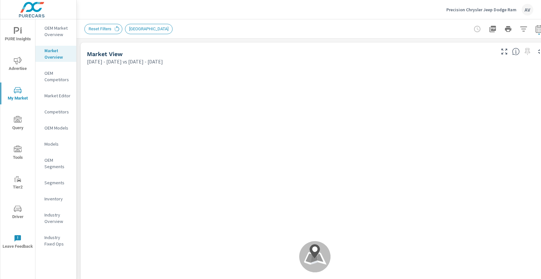
scroll to position [0, 0]
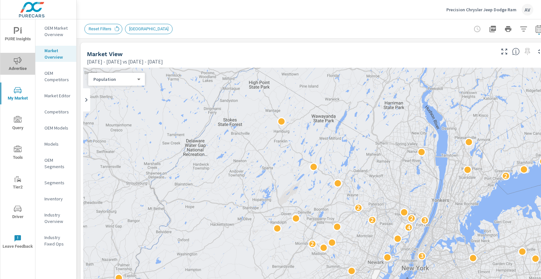
click at [14, 58] on icon "nav menu" at bounding box center [18, 60] width 8 height 7
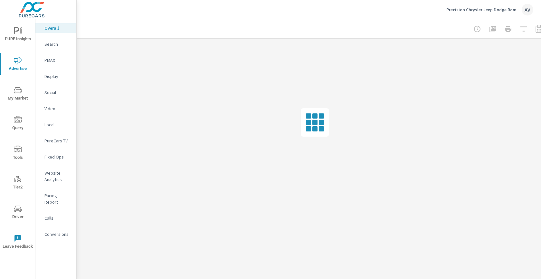
click at [52, 45] on p "Search" at bounding box center [57, 44] width 27 height 6
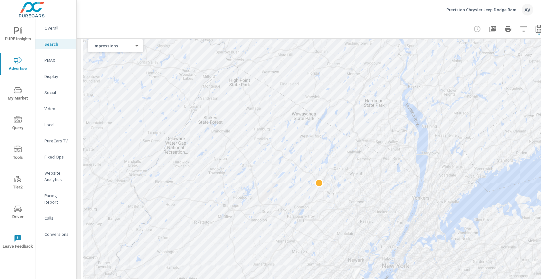
scroll to position [103, 0]
click at [125, 45] on body "PURE Insights Advertise My Market Query Tools Tier2 Driver Leave Feedback Overa…" at bounding box center [270, 139] width 541 height 279
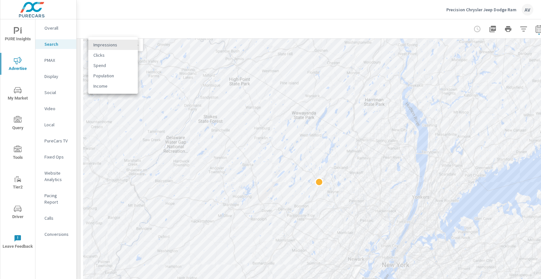
click at [77, 71] on div at bounding box center [270, 139] width 541 height 279
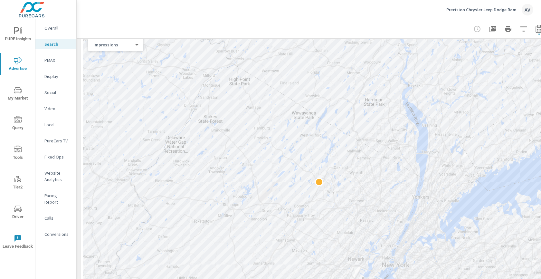
click at [113, 48] on div "Impressions 0 ​" at bounding box center [115, 44] width 55 height 13
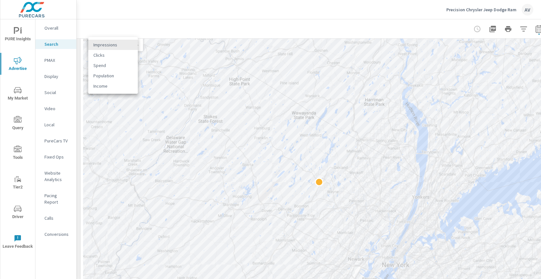
click at [136, 45] on body "PURE Insights Advertise My Market Query Tools Tier2 Driver Leave Feedback Overa…" at bounding box center [270, 139] width 541 height 279
click at [233, 107] on div at bounding box center [270, 139] width 541 height 279
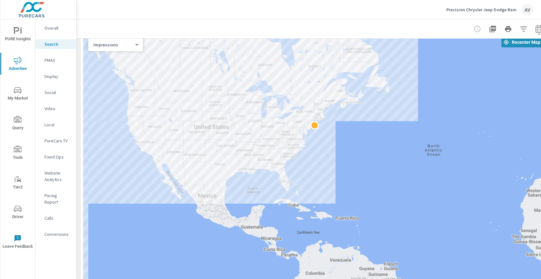
drag, startPoint x: 324, startPoint y: 88, endPoint x: 320, endPoint y: 143, distance: 55.6
click at [320, 143] on div at bounding box center [315, 177] width 464 height 289
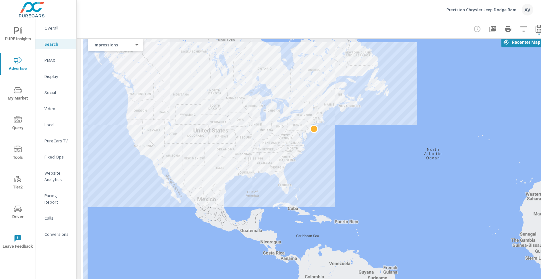
click at [135, 44] on body "PURE Insights Advertise My Market Query Tools Tier2 Driver Leave Feedback Overa…" at bounding box center [270, 139] width 541 height 279
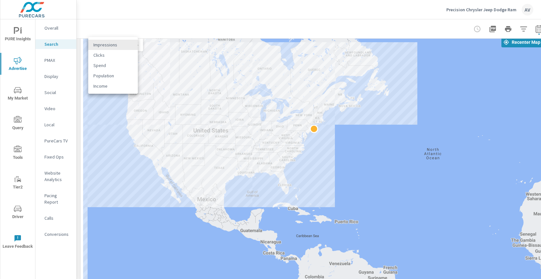
click at [124, 56] on li "Clicks" at bounding box center [113, 55] width 50 height 10
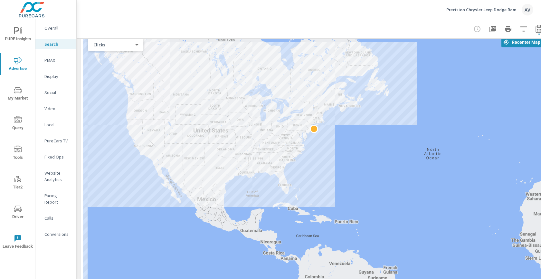
click at [124, 44] on body "PURE Insights Advertise My Market Query Tools Tier2 Driver Leave Feedback Overa…" at bounding box center [270, 139] width 541 height 279
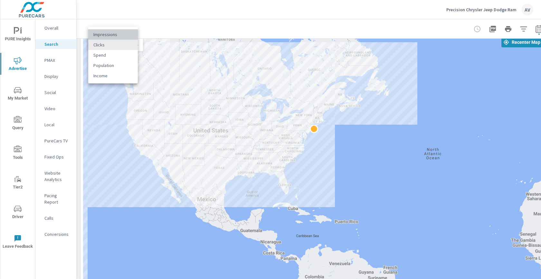
click at [121, 35] on li "Impressions" at bounding box center [113, 34] width 50 height 10
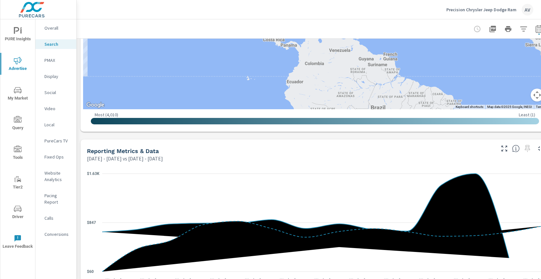
scroll to position [313, 0]
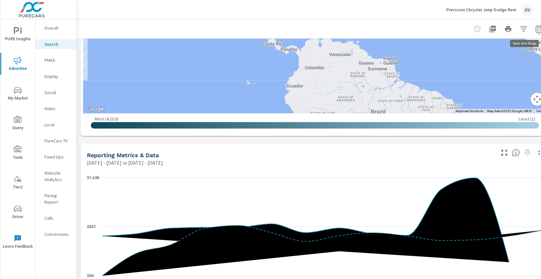
click at [538, 31] on icon "button" at bounding box center [540, 29] width 8 height 8
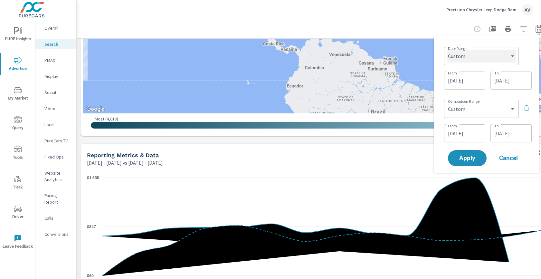
click at [496, 56] on select "Custom [DATE] Last week Last 7 days Last 14 days Last 30 days Last 45 days Last…" at bounding box center [482, 56] width 70 height 13
select select "Last month"
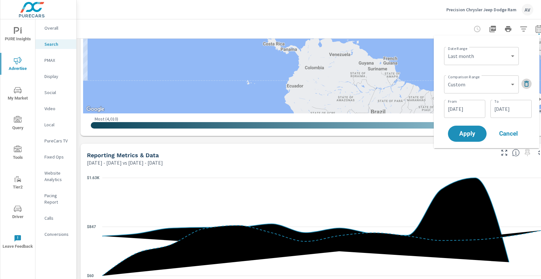
click at [529, 83] on icon "button" at bounding box center [527, 84] width 8 height 8
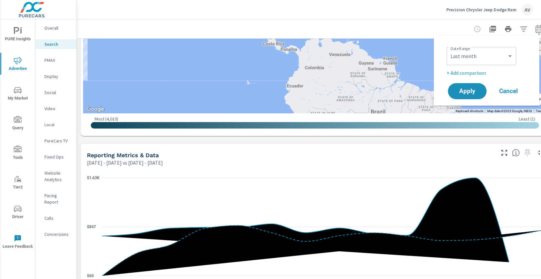
click at [478, 76] on p "+ Add comparison" at bounding box center [488, 73] width 82 height 8
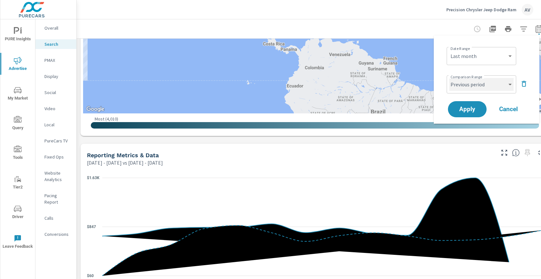
click at [475, 86] on select "Custom Previous period Previous month Previous year" at bounding box center [481, 84] width 64 height 13
select select "Previous month"
click at [467, 110] on span "Apply" at bounding box center [467, 109] width 26 height 6
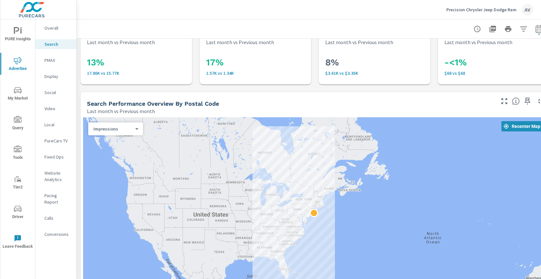
scroll to position [25, 0]
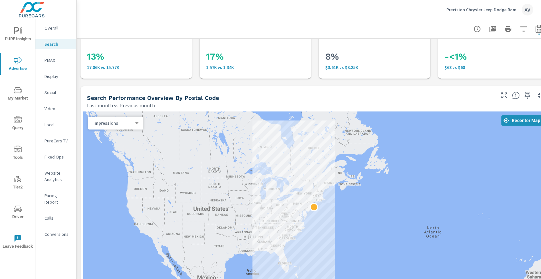
click at [131, 122] on body "PURE Insights Advertise My Market Query Tools Tier2 Driver Leave Feedback Overa…" at bounding box center [270, 139] width 541 height 279
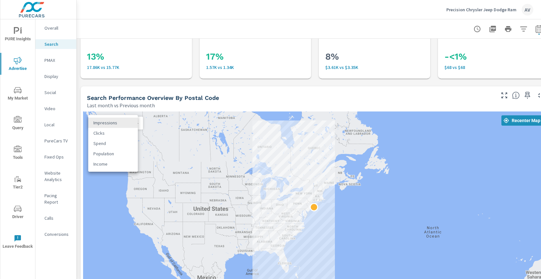
click at [125, 122] on li "Impressions" at bounding box center [113, 123] width 50 height 10
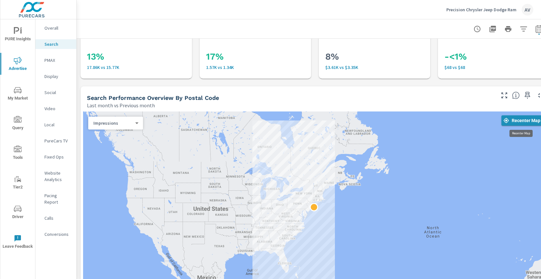
click at [514, 118] on span "Recenter Map" at bounding box center [522, 121] width 36 height 6
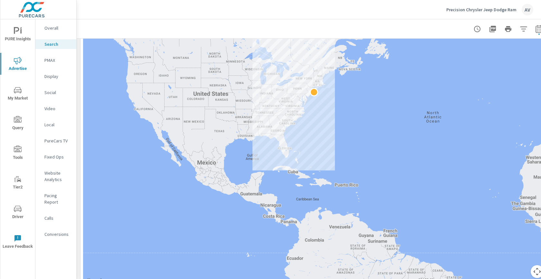
scroll to position [140, 0]
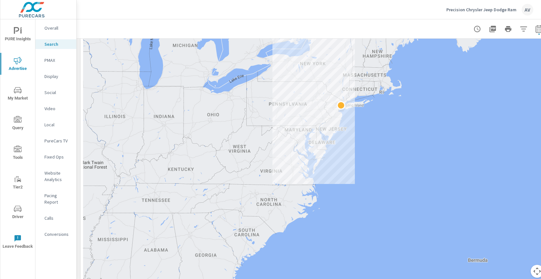
drag, startPoint x: 304, startPoint y: 95, endPoint x: 409, endPoint y: 149, distance: 117.7
click at [409, 149] on div at bounding box center [315, 140] width 464 height 289
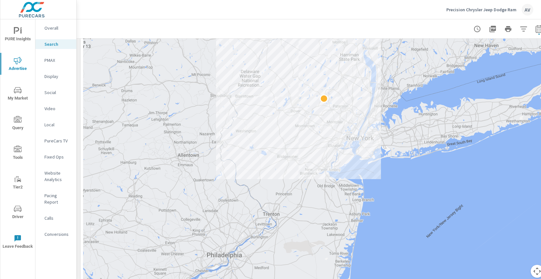
drag, startPoint x: 346, startPoint y: 115, endPoint x: 390, endPoint y: 195, distance: 91.4
click at [390, 195] on div at bounding box center [315, 140] width 464 height 289
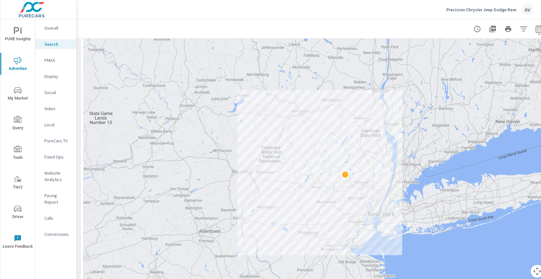
drag, startPoint x: 390, startPoint y: 195, endPoint x: 381, endPoint y: 250, distance: 55.6
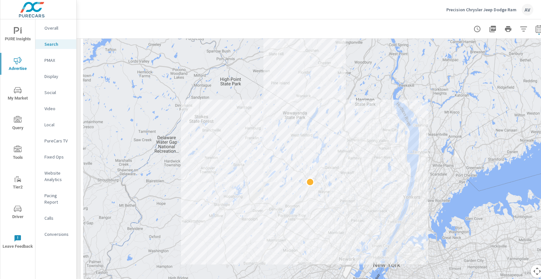
drag, startPoint x: 370, startPoint y: 200, endPoint x: 388, endPoint y: 292, distance: 93.3
click at [388, 279] on html "PURE Insights Advertise My Market Query Tools Tier2 Driver Leave Feedback Overa…" at bounding box center [270, 139] width 541 height 279
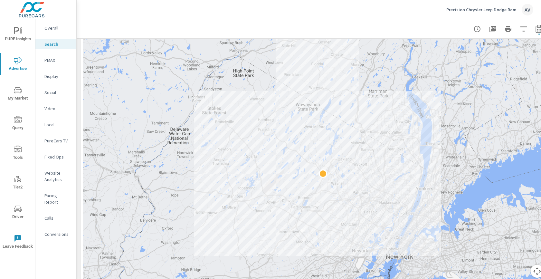
drag, startPoint x: 402, startPoint y: 185, endPoint x: 428, endPoint y: 174, distance: 28.2
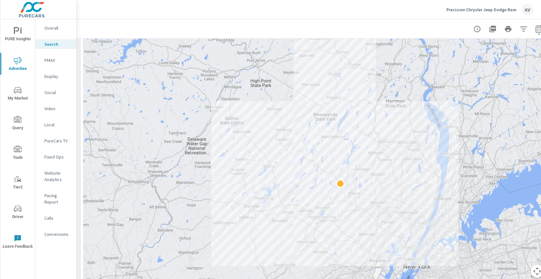
drag, startPoint x: 411, startPoint y: 154, endPoint x: 424, endPoint y: 164, distance: 16.4
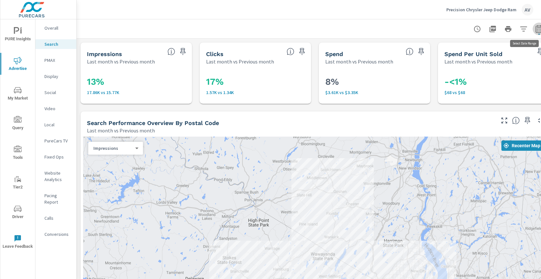
click at [539, 29] on icon "button" at bounding box center [539, 30] width 4 height 3
select select "Last month"
select select "Previous month"
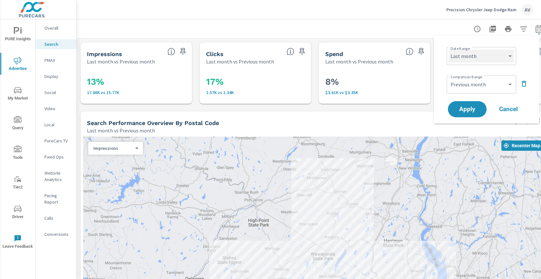
click at [485, 57] on select "Custom [DATE] Last week Last 7 days Last 14 days Last 30 days Last 45 days Last…" at bounding box center [481, 56] width 64 height 13
select select "Month to date"
click at [475, 109] on span "Apply" at bounding box center [467, 109] width 26 height 6
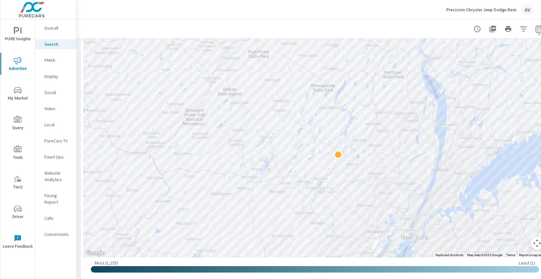
scroll to position [169, 0]
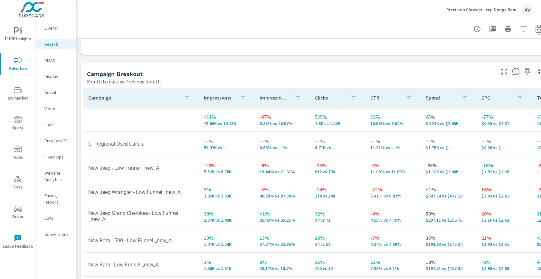
scroll to position [601, 0]
click at [55, 21] on nav "Overall Search PMAX Display Social Video Local PureCars TV Fixed Ops Website An…" at bounding box center [55, 133] width 41 height 229
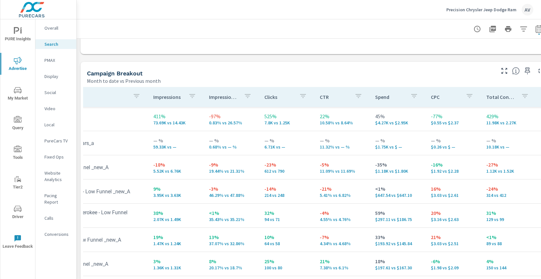
scroll to position [0, 51]
click at [538, 29] on icon "button" at bounding box center [539, 30] width 4 height 3
select select "Month to date"
select select "Previous month"
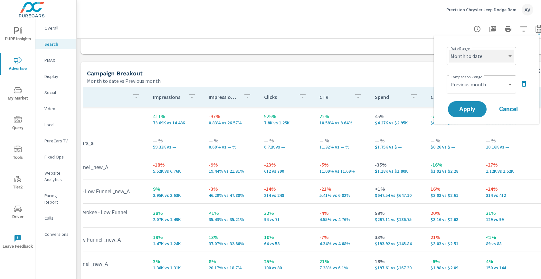
click at [480, 54] on select "Custom [DATE] Last week Last 7 days Last 14 days Last 30 days Last 45 days Last…" at bounding box center [481, 56] width 64 height 13
select select "Last month"
click at [472, 86] on select "Custom Previous period Previous month Previous year" at bounding box center [481, 84] width 64 height 13
click at [463, 109] on span "Apply" at bounding box center [467, 109] width 26 height 6
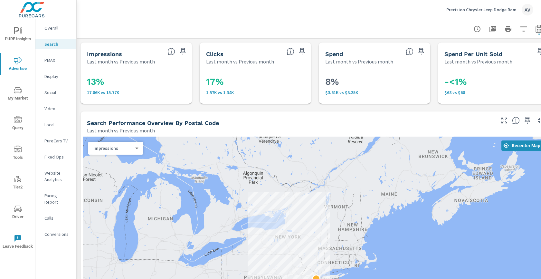
click at [82, 125] on div "Search Performance Overview By Postal Code Last month vs Previous month" at bounding box center [289, 122] width 416 height 23
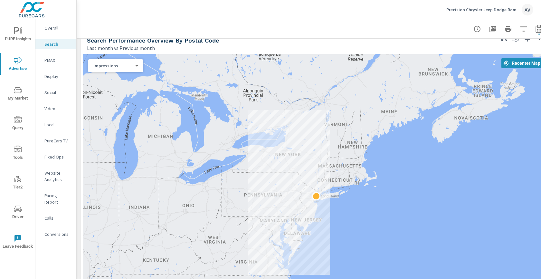
scroll to position [83, 0]
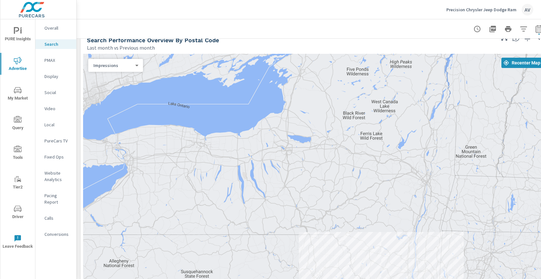
drag, startPoint x: 300, startPoint y: 183, endPoint x: 294, endPoint y: 92, distance: 91.8
click at [294, 92] on div at bounding box center [315, 198] width 464 height 289
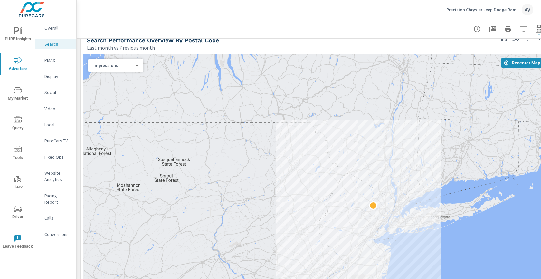
drag, startPoint x: 400, startPoint y: 132, endPoint x: 333, endPoint y: 139, distance: 68.0
click at [333, 139] on div at bounding box center [315, 198] width 464 height 289
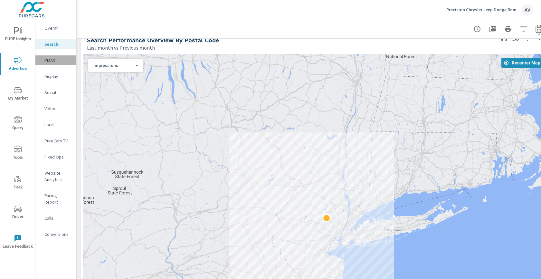
click at [58, 63] on p "PMAX" at bounding box center [57, 60] width 27 height 6
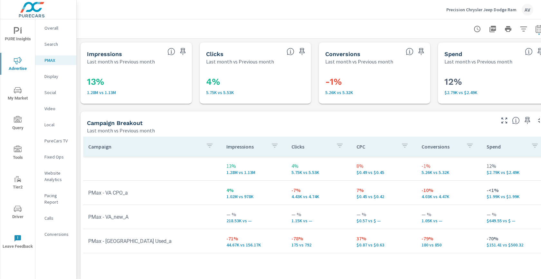
click at [152, 118] on div "Campaign Breakout Last month vs Previous month" at bounding box center [289, 122] width 416 height 23
click at [193, 123] on div "Campaign Breakout" at bounding box center [290, 122] width 407 height 7
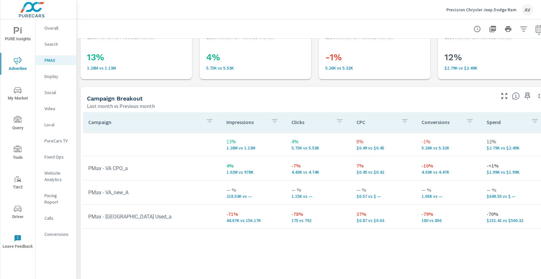
scroll to position [27, 0]
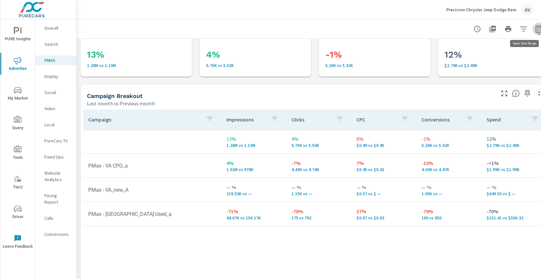
click at [537, 26] on icon "button" at bounding box center [540, 29] width 8 height 8
select select "Last month"
select select "Previous month"
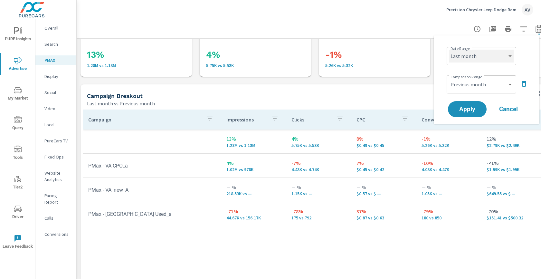
click at [482, 55] on select "Custom [DATE] Last week Last 7 days Last 14 days Last 30 days Last 45 days Last…" at bounding box center [481, 56] width 64 height 13
select select "Month to date"
click at [478, 83] on select "Custom Previous period Previous month Previous year" at bounding box center [481, 84] width 64 height 13
click at [464, 112] on span "Apply" at bounding box center [467, 109] width 26 height 6
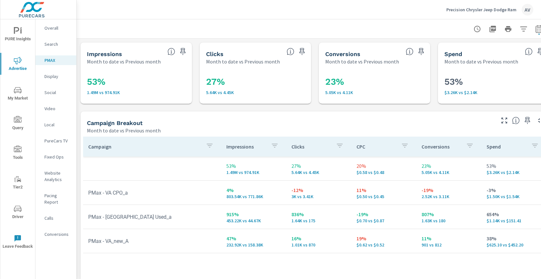
click at [237, 114] on div "Campaign Breakout Month to date vs Previous month" at bounding box center [289, 122] width 416 height 23
click at [51, 26] on p "Overall" at bounding box center [57, 28] width 27 height 6
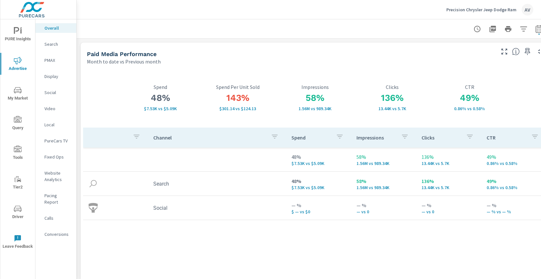
click at [91, 58] on p "Month to date vs Previous month" at bounding box center [124, 62] width 74 height 8
click at [75, 58] on div "PMAX" at bounding box center [55, 60] width 41 height 10
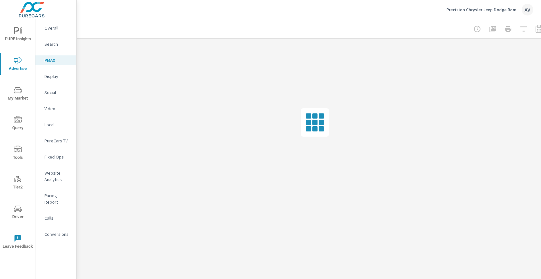
click at [64, 25] on p "Overall" at bounding box center [57, 28] width 27 height 6
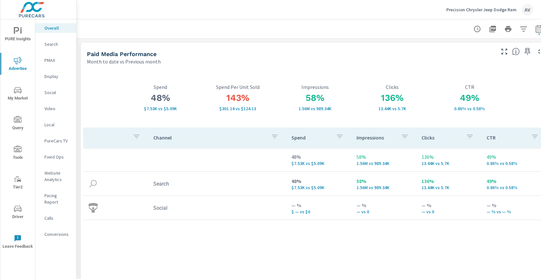
click at [85, 58] on div "Paid Media Performance Month to date vs Previous month" at bounding box center [289, 54] width 416 height 23
click at [83, 81] on div "48% $7.53K vs $5.09K Spend 143% $301.14 vs $124.13 Spend Per Unit Sold 58% 1.56…" at bounding box center [315, 188] width 469 height 246
click at [264, 64] on div "Month to date vs Previous month" at bounding box center [290, 62] width 407 height 8
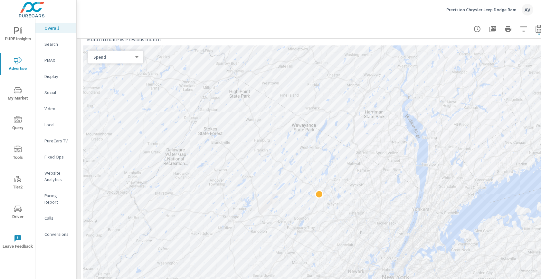
scroll to position [285, 0]
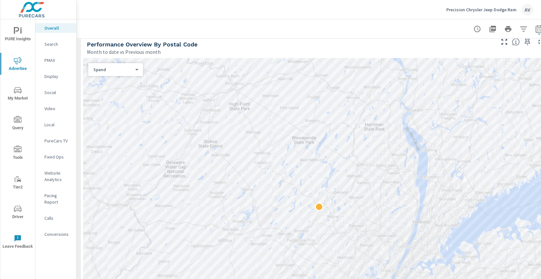
click at [126, 68] on body "PURE Insights Advertise My Market Query Tools Tier2 Driver Leave Feedback Overa…" at bounding box center [270, 139] width 541 height 279
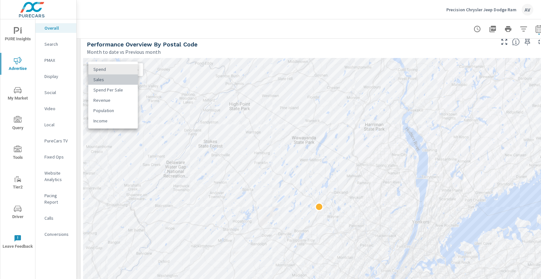
click at [122, 78] on li "Sales" at bounding box center [113, 79] width 50 height 10
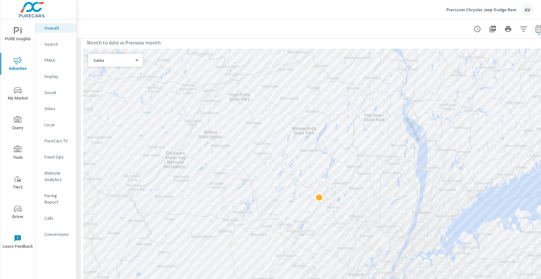
scroll to position [289, 0]
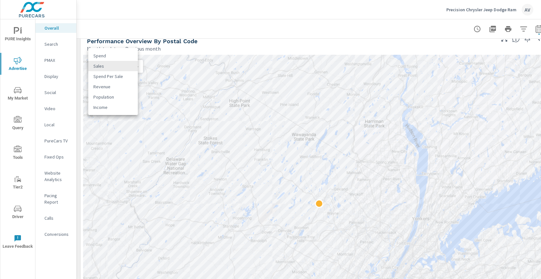
click at [100, 66] on body "PURE Insights Advertise My Market Query Tools Tier2 Driver Leave Feedback Overa…" at bounding box center [270, 139] width 541 height 279
click at [78, 82] on div at bounding box center [270, 139] width 541 height 279
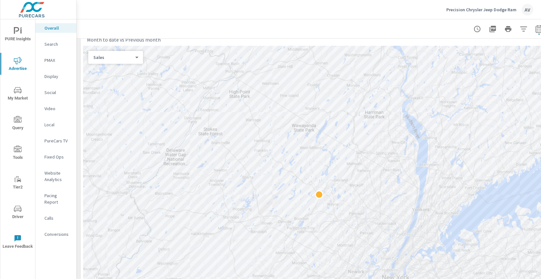
scroll to position [295, 0]
